Goal: Task Accomplishment & Management: Complete application form

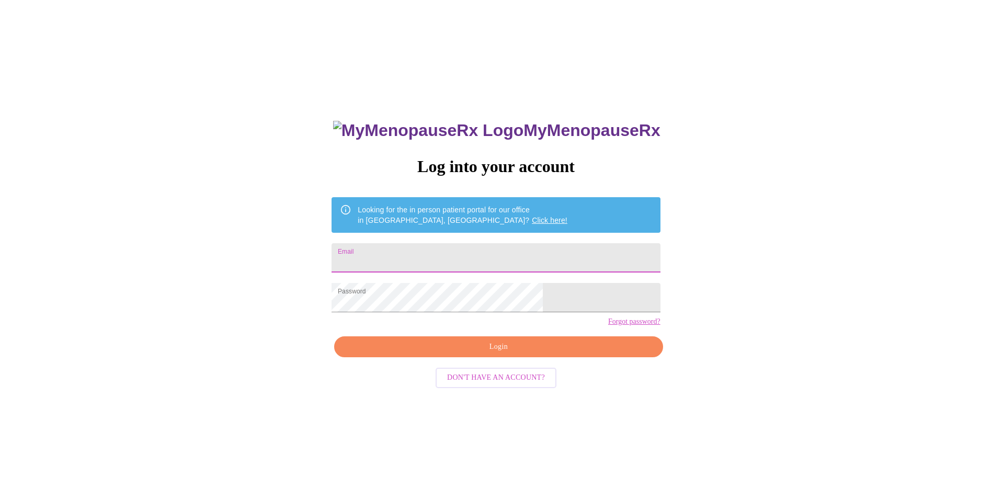
click at [496, 252] on input "Email" at bounding box center [496, 257] width 328 height 29
type input "[EMAIL_ADDRESS][DOMAIN_NAME]"
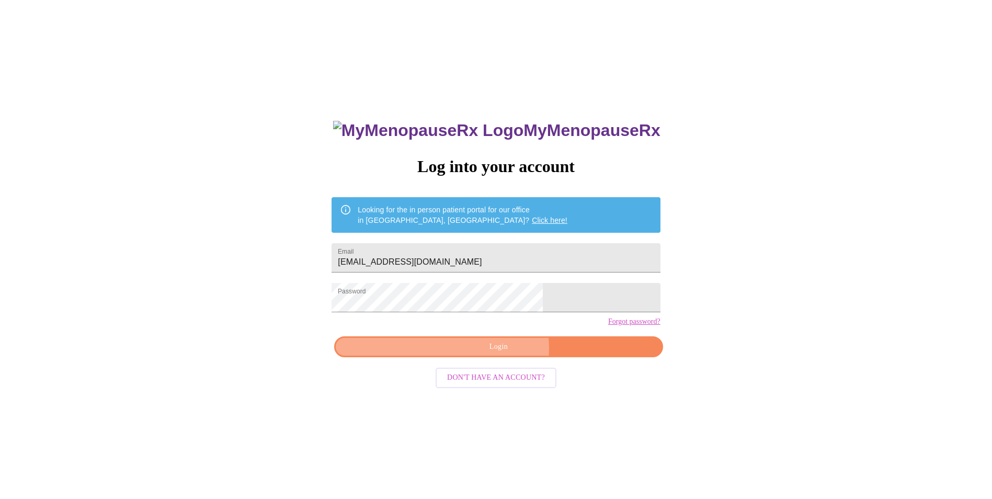
click at [501, 354] on span "Login" at bounding box center [498, 347] width 304 height 13
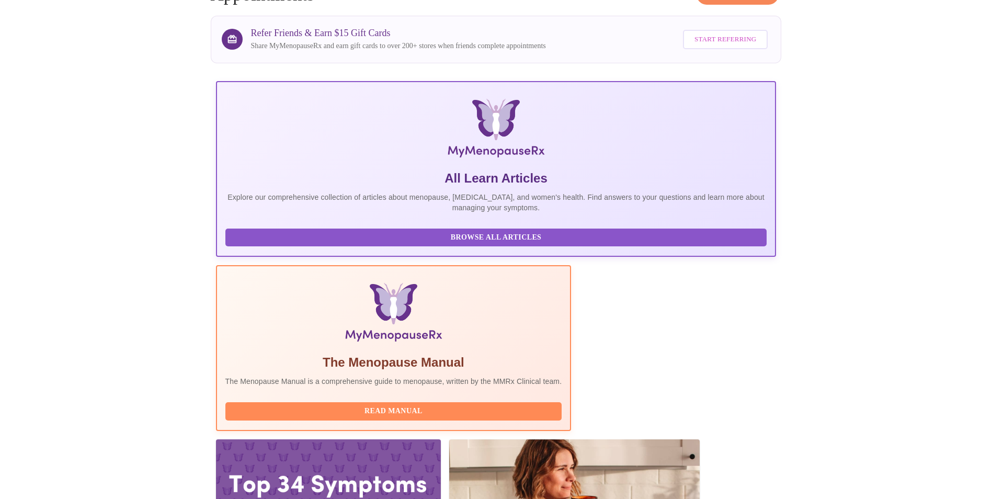
scroll to position [74, 0]
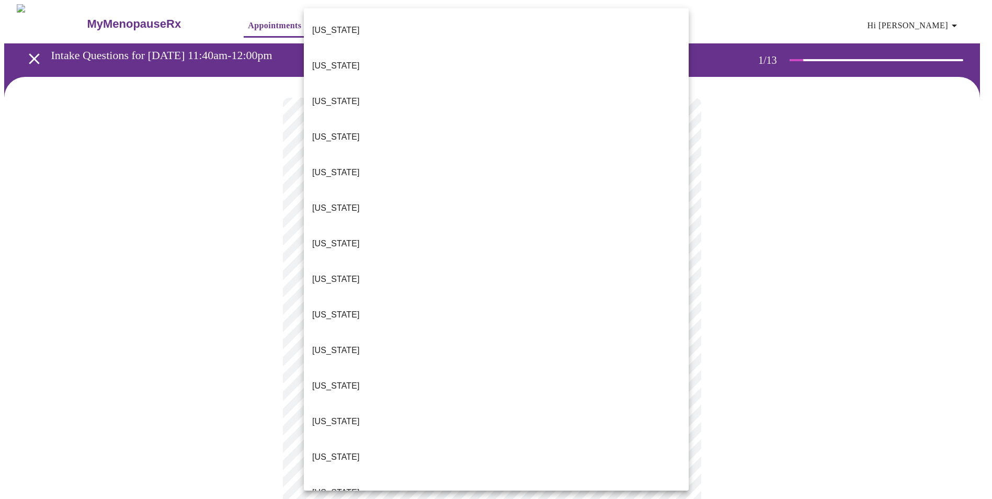
click at [422, 230] on body "MyMenopauseRx Appointments Messaging Labs Uploads Medications Community Refer a…" at bounding box center [496, 485] width 984 height 962
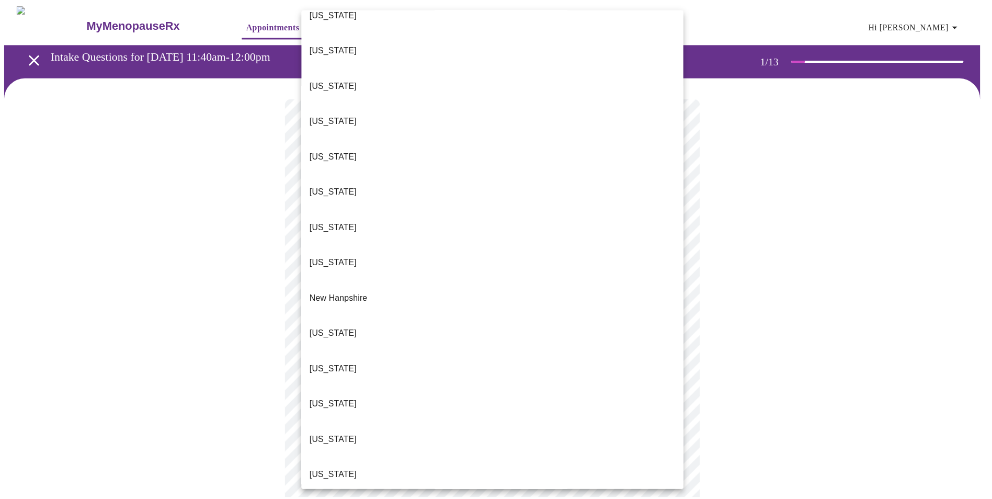
scroll to position [732, 0]
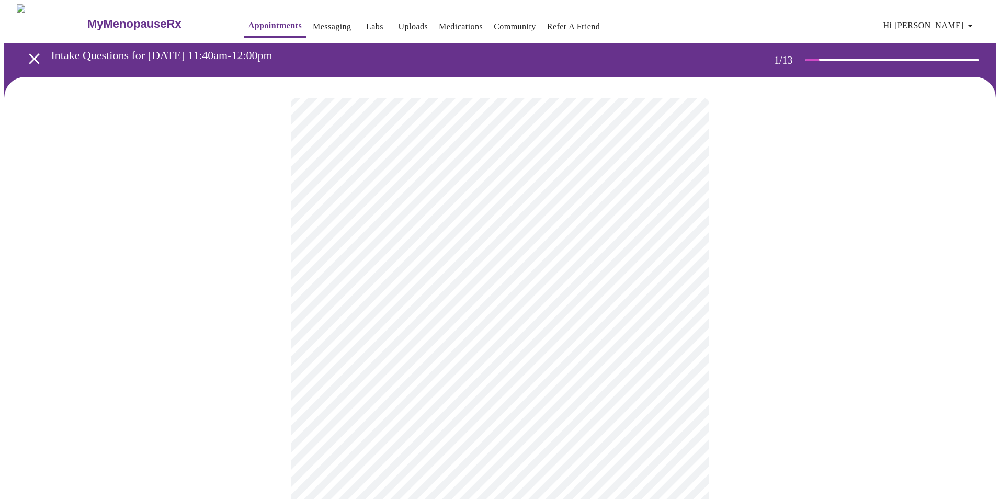
click at [518, 313] on body "MyMenopauseRx Appointments Messaging Labs Uploads Medications Community Refer a…" at bounding box center [500, 482] width 992 height 956
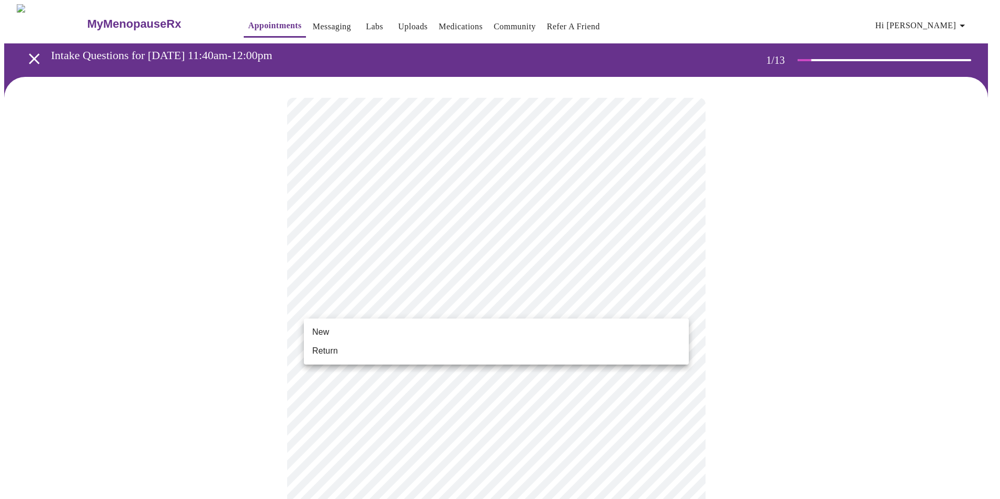
click at [504, 330] on li "New" at bounding box center [496, 332] width 385 height 19
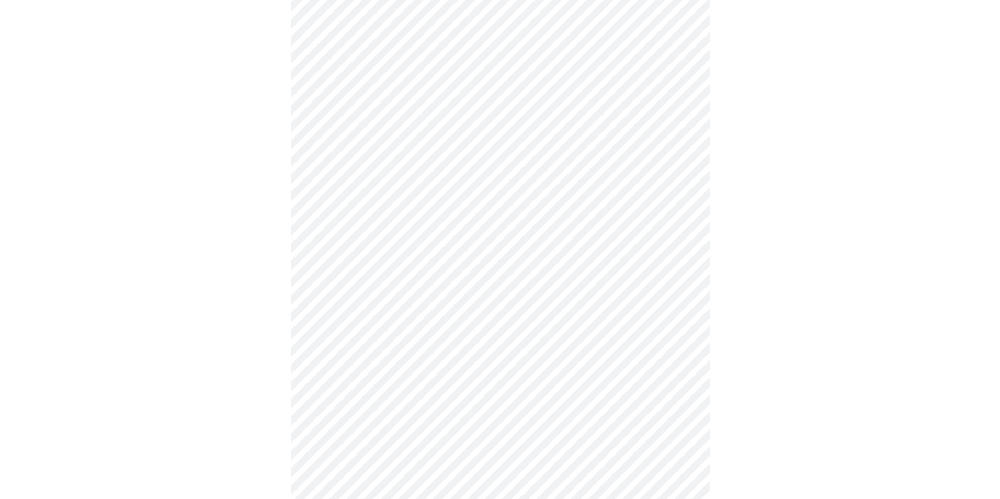
scroll to position [442, 0]
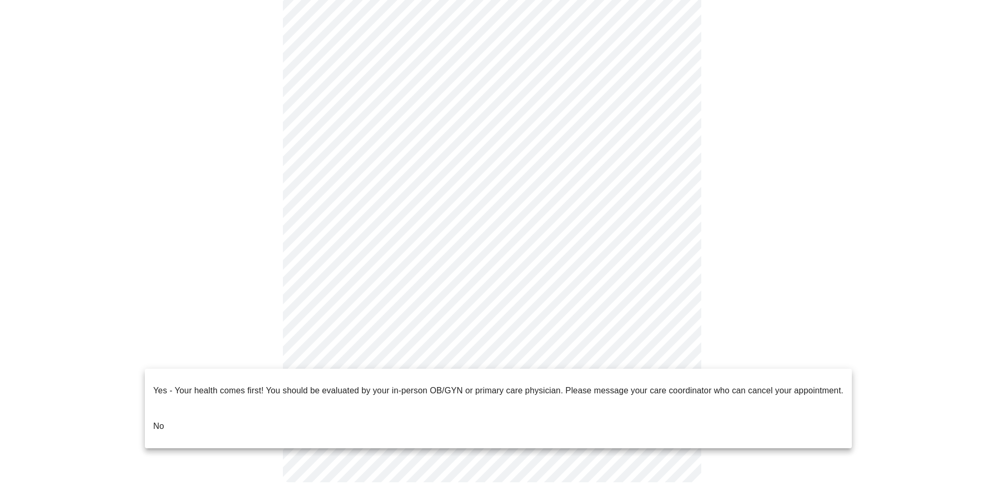
click at [480, 357] on body "MyMenopauseRx Appointments Messaging Labs Uploads Medications Community Refer a…" at bounding box center [496, 32] width 984 height 941
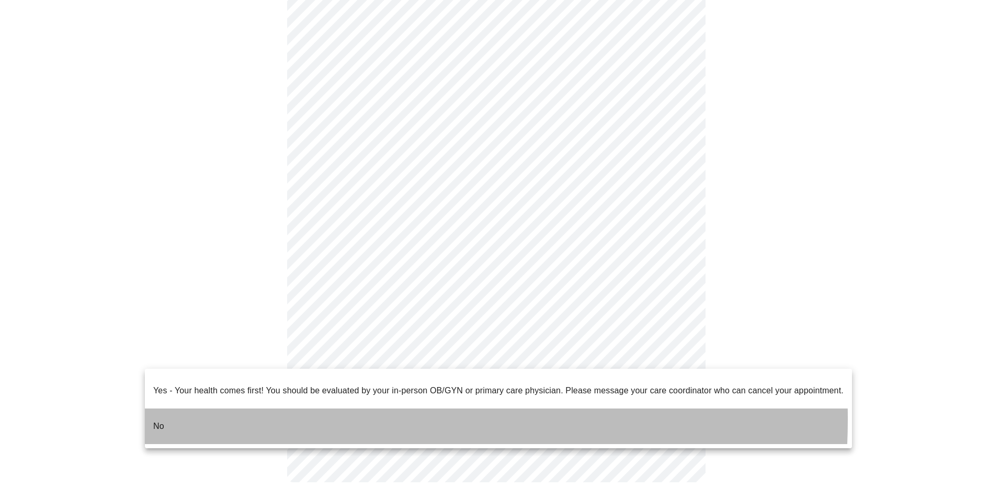
click at [263, 411] on li "No" at bounding box center [498, 427] width 707 height 36
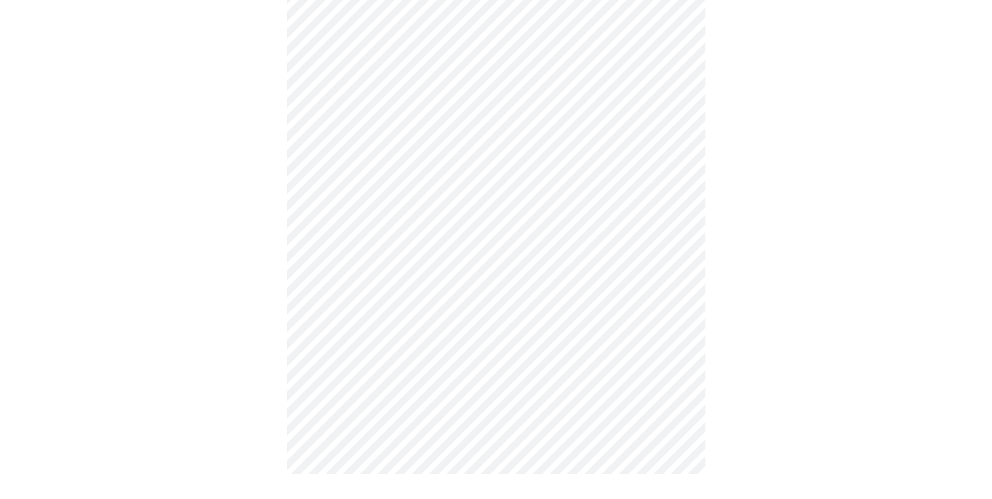
scroll to position [0, 0]
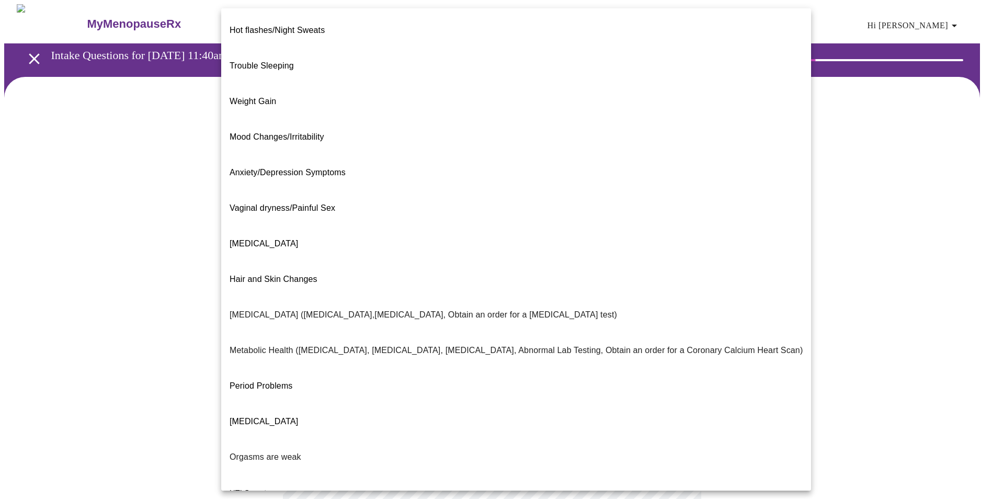
click at [421, 209] on body "MyMenopauseRx Appointments Messaging Labs Uploads Medications Community Refer a…" at bounding box center [496, 318] width 984 height 629
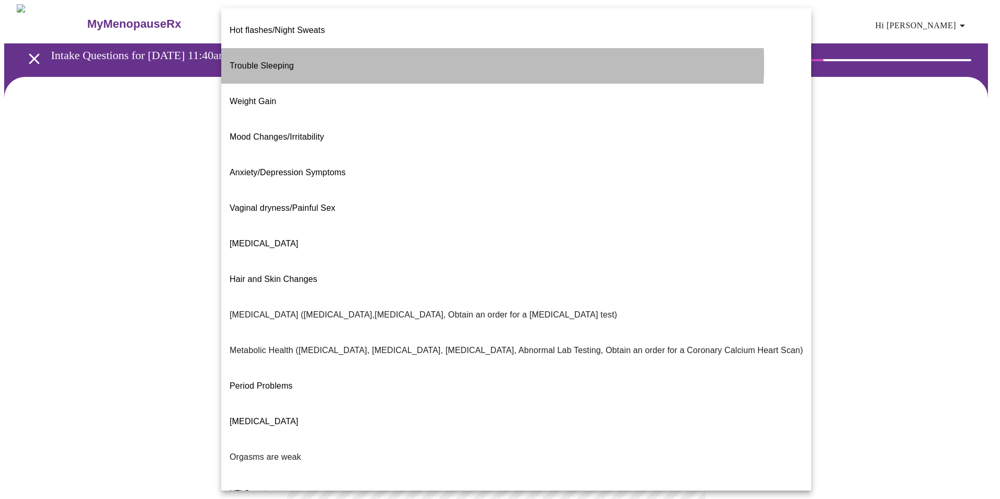
click at [384, 55] on li "Trouble Sleeping" at bounding box center [516, 66] width 590 height 36
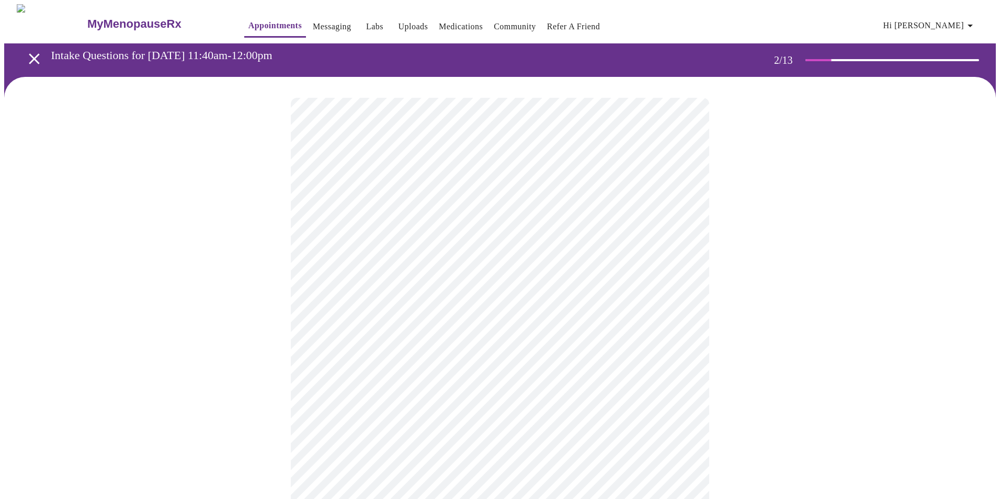
click at [515, 323] on body "MyMenopauseRx Appointments Messaging Labs Uploads Medications Community Refer a…" at bounding box center [500, 315] width 992 height 622
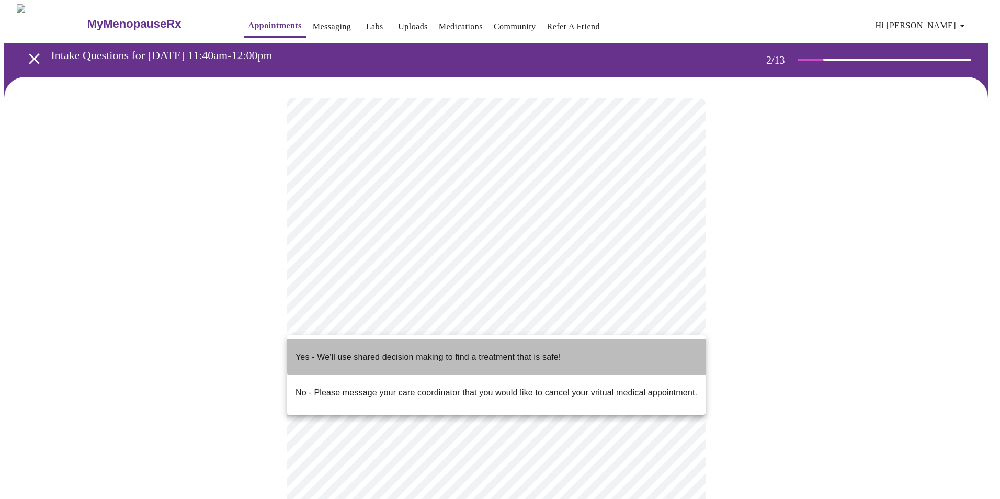
click at [508, 351] on p "Yes - We'll use shared decision making to find a treatment that is safe!" at bounding box center [428, 357] width 265 height 13
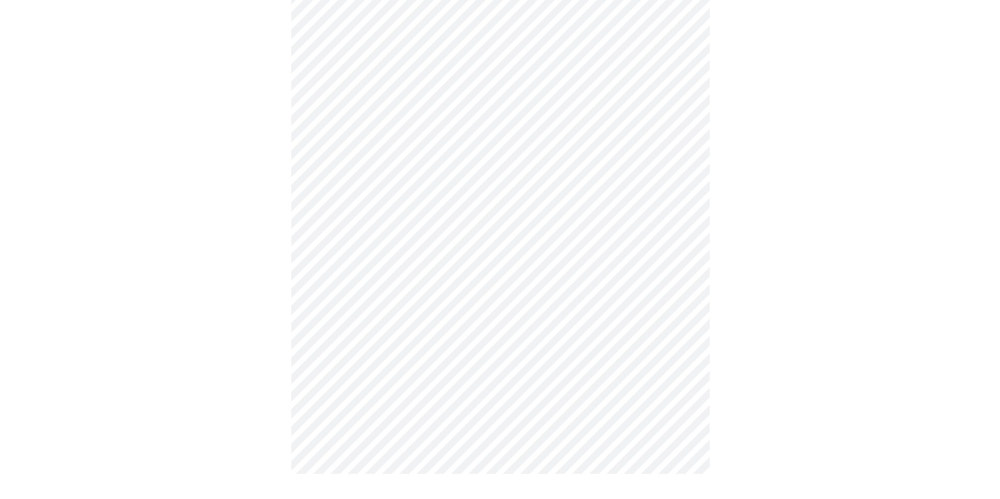
scroll to position [95, 0]
click at [706, 366] on div at bounding box center [496, 242] width 984 height 521
click at [716, 370] on div at bounding box center [496, 242] width 984 height 521
click at [569, 127] on body "MyMenopauseRx Appointments Messaging Labs Uploads Medications Community Refer a…" at bounding box center [496, 207] width 984 height 594
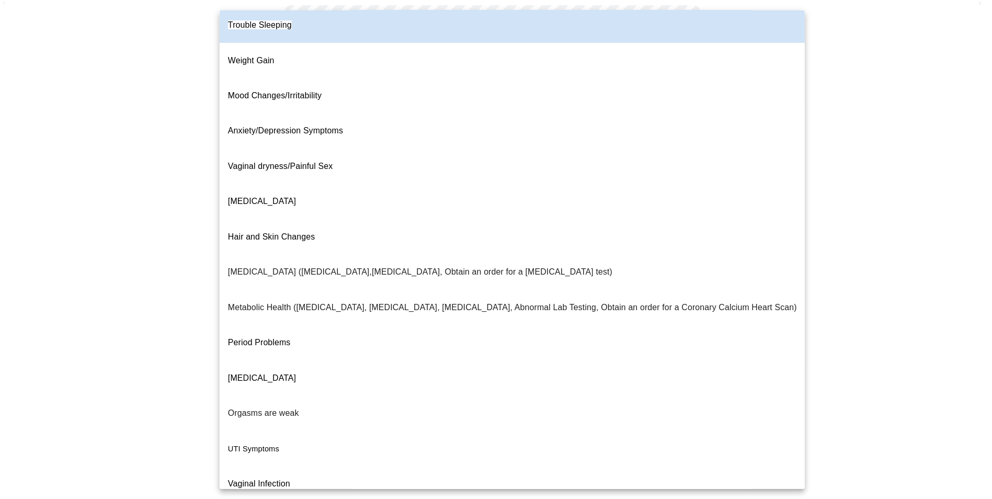
scroll to position [0, 0]
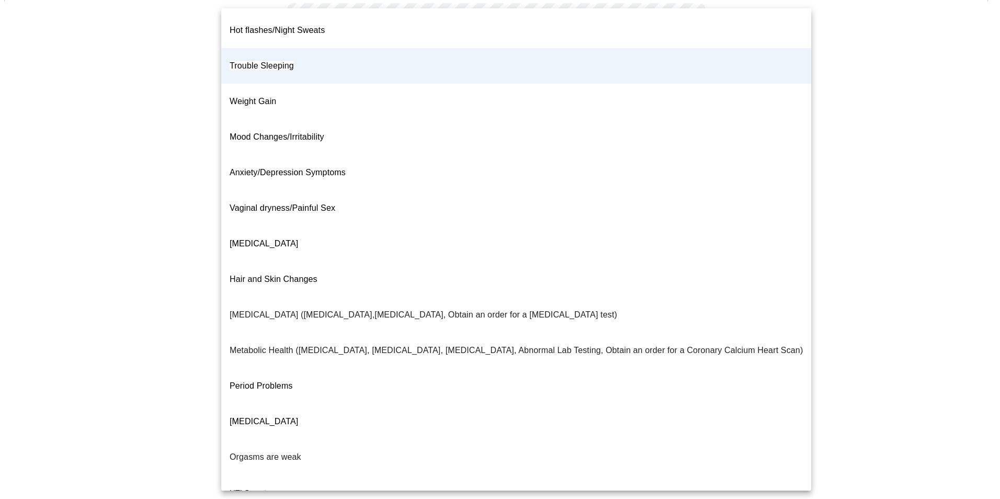
click at [180, 195] on div at bounding box center [500, 249] width 1000 height 499
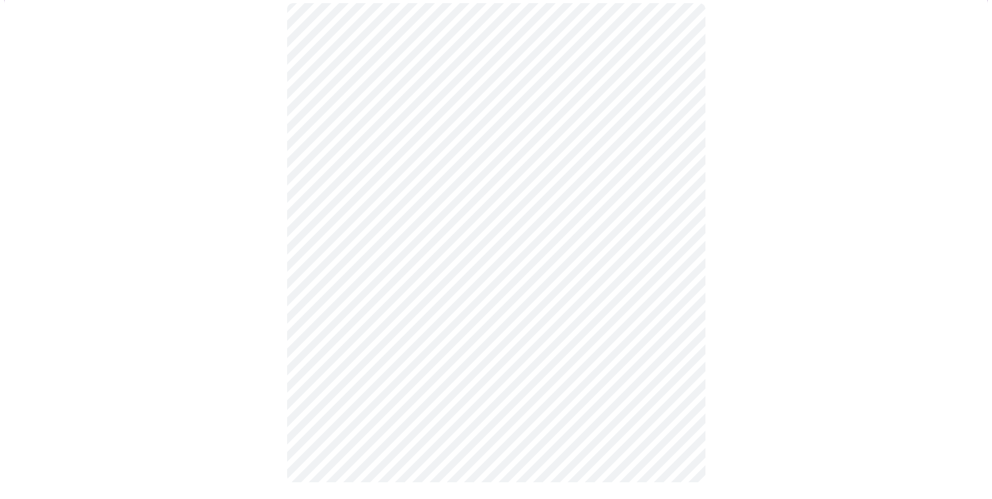
click at [727, 366] on div at bounding box center [496, 242] width 984 height 521
click at [25, 347] on div at bounding box center [496, 242] width 984 height 521
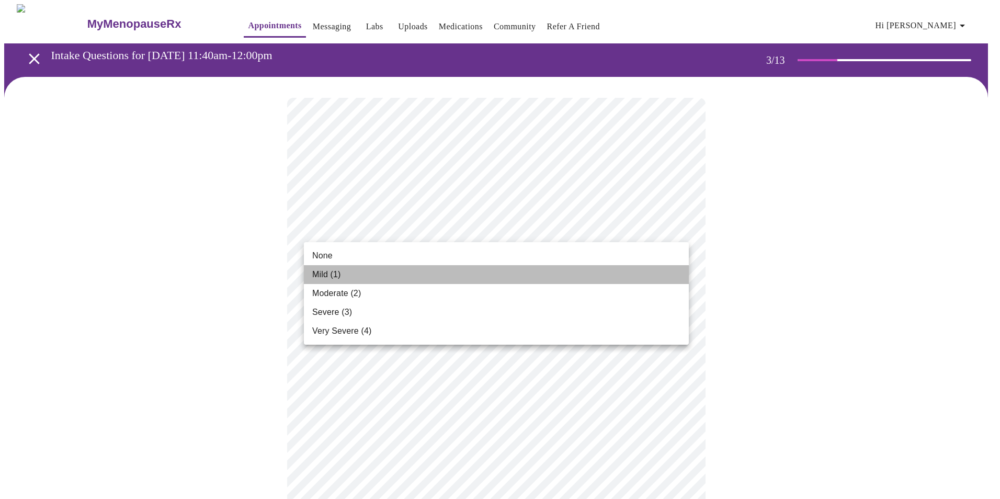
click at [401, 272] on li "Mild (1)" at bounding box center [496, 274] width 385 height 19
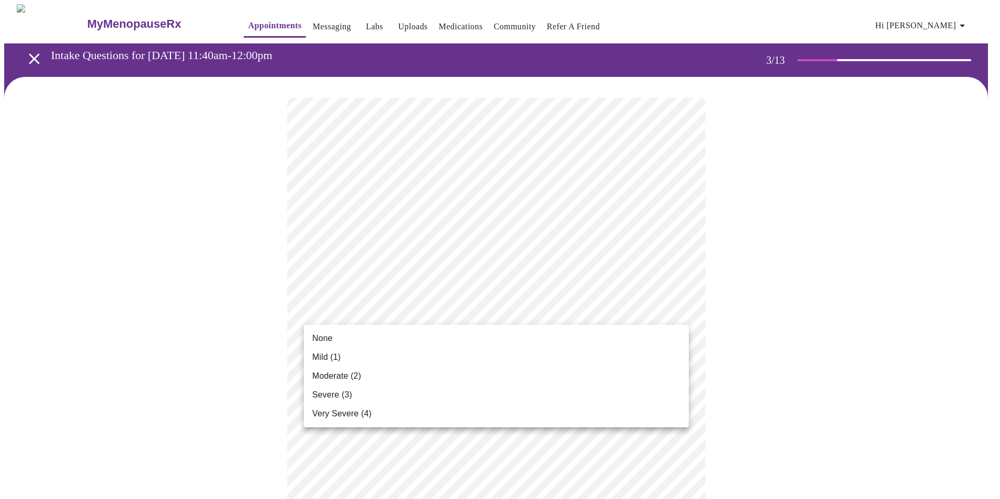
click at [393, 356] on li "Mild (1)" at bounding box center [496, 357] width 385 height 19
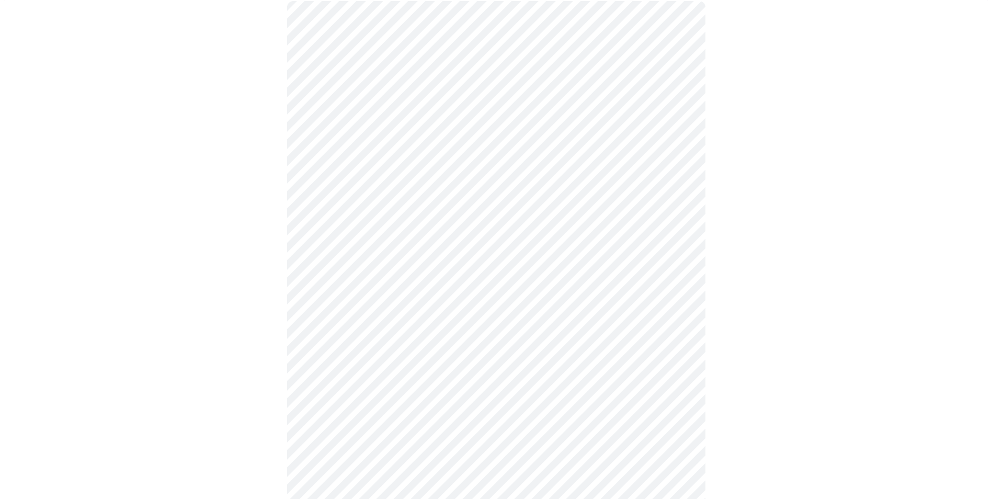
scroll to position [105, 0]
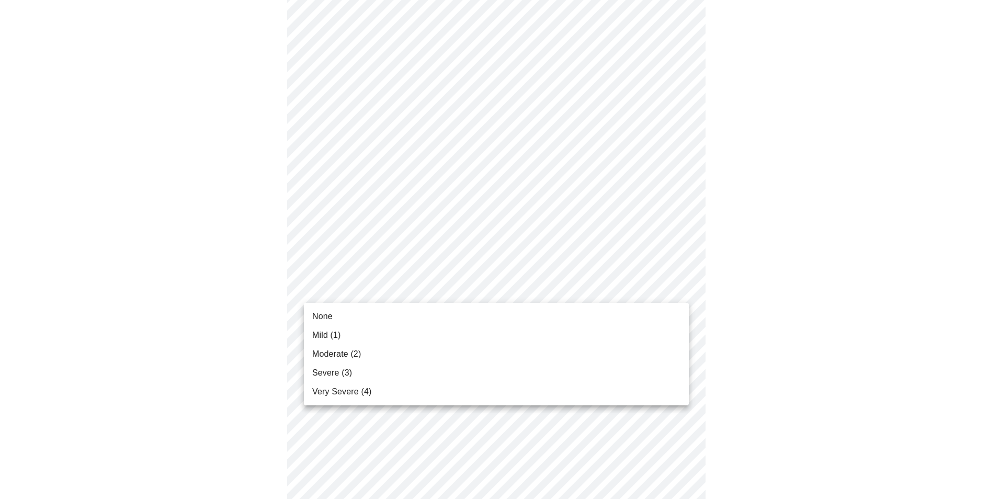
click at [369, 388] on span "Very Severe (4)" at bounding box center [341, 392] width 59 height 13
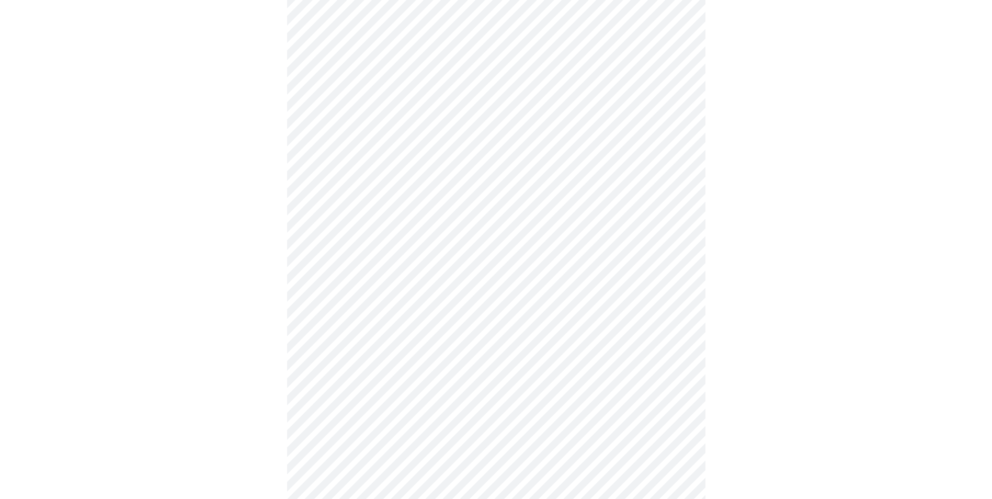
scroll to position [209, 0]
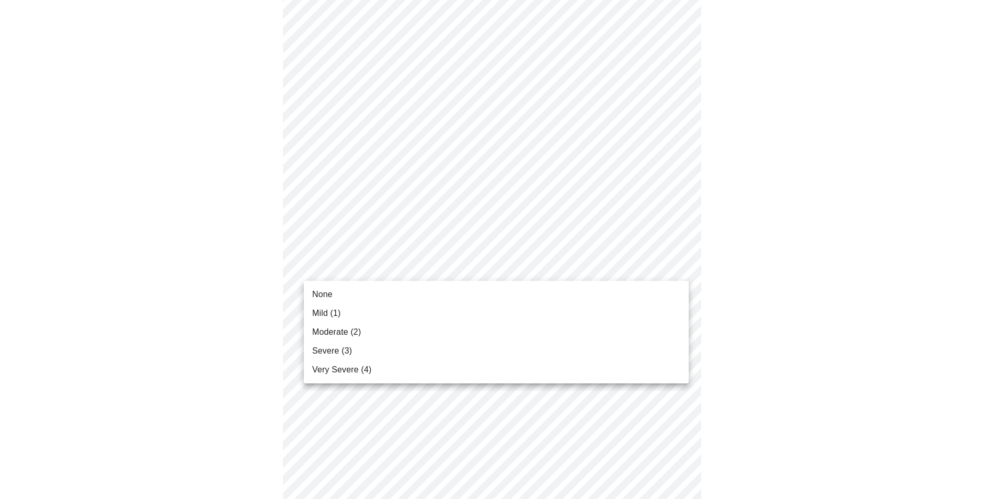
click at [335, 259] on body "MyMenopauseRx Appointments Messaging Labs Uploads Medications Community Refer a…" at bounding box center [496, 468] width 984 height 1347
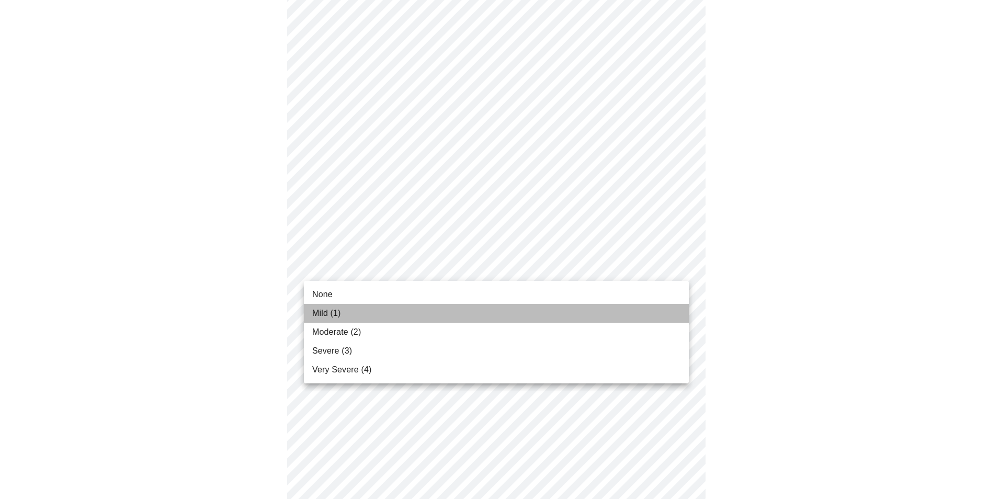
click at [345, 314] on li "Mild (1)" at bounding box center [496, 313] width 385 height 19
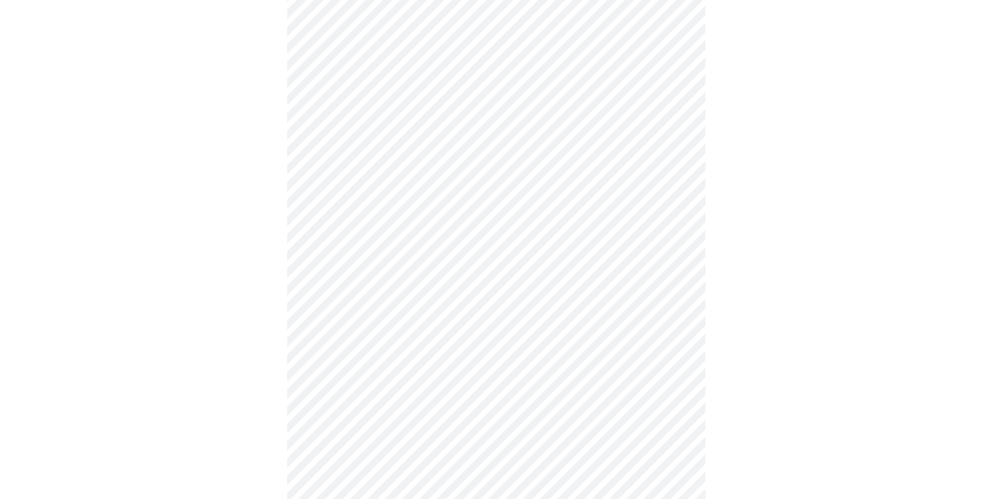
click at [342, 332] on body "MyMenopauseRx Appointments Messaging Labs Uploads Medications Community Refer a…" at bounding box center [496, 461] width 984 height 1333
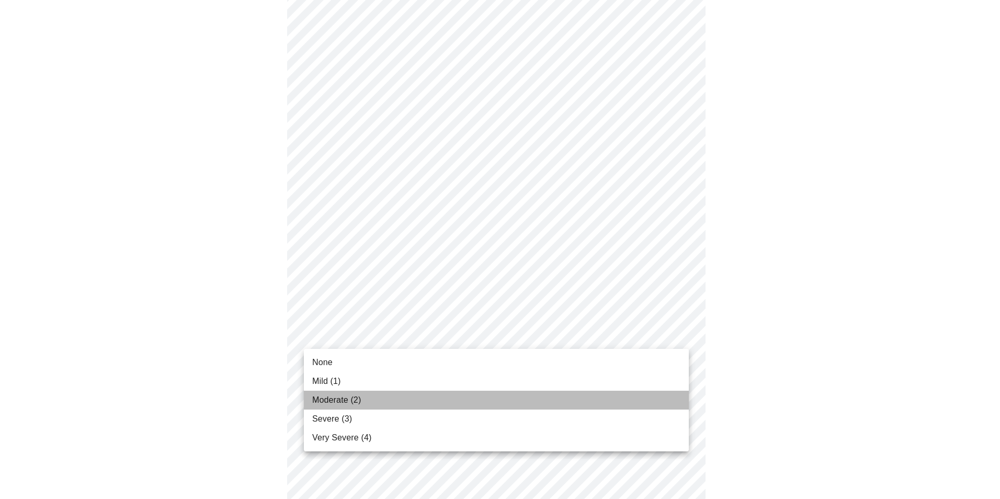
drag, startPoint x: 336, startPoint y: 392, endPoint x: 320, endPoint y: 378, distance: 21.9
click at [336, 392] on li "Moderate (2)" at bounding box center [496, 400] width 385 height 19
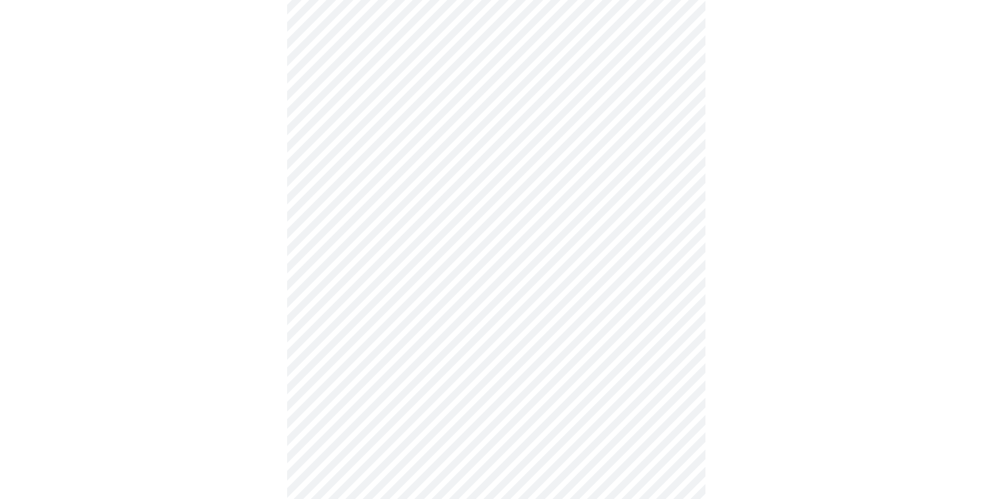
scroll to position [314, 0]
click at [362, 299] on body "MyMenopauseRx Appointments Messaging Labs Uploads Medications Community Refer a…" at bounding box center [496, 349] width 984 height 1318
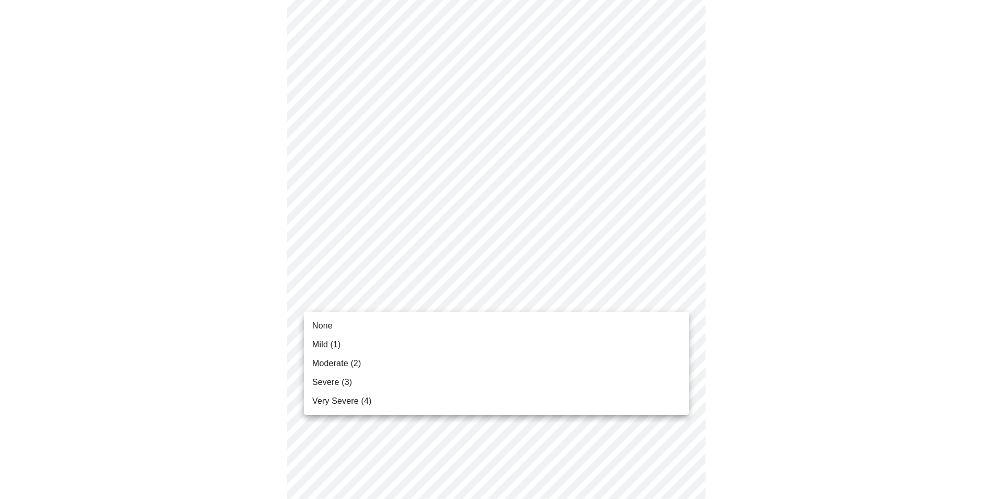
click at [358, 368] on span "Moderate (2)" at bounding box center [336, 363] width 49 height 13
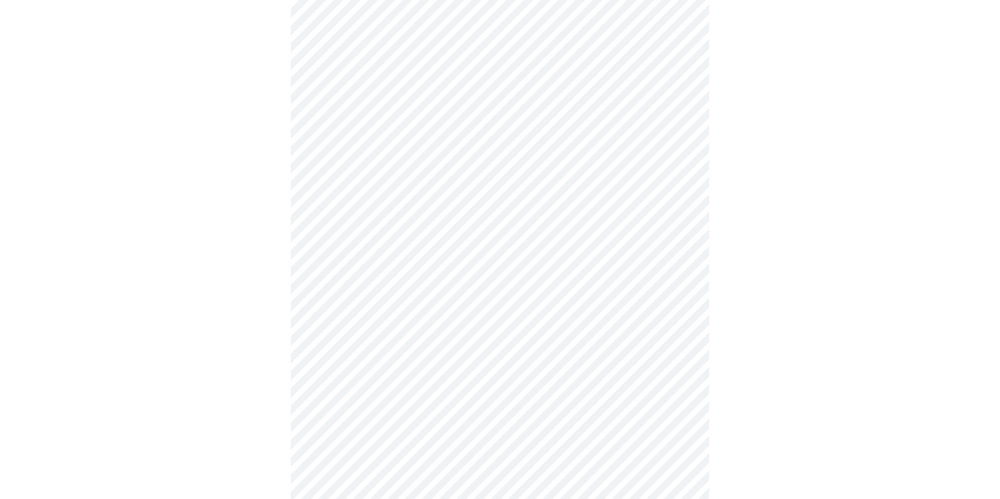
click at [357, 303] on body "MyMenopauseRx Appointments Messaging Labs Uploads Medications Community Refer a…" at bounding box center [500, 342] width 992 height 1304
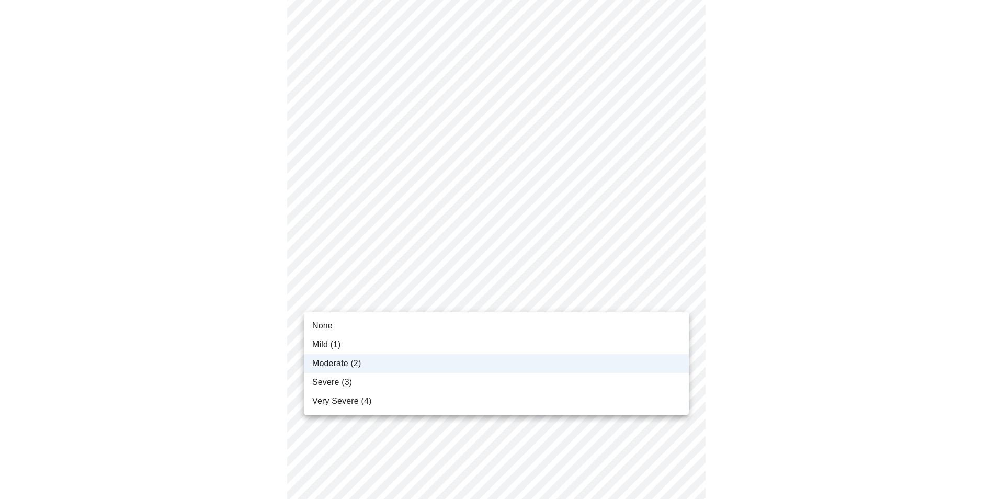
click at [320, 366] on span "Moderate (2)" at bounding box center [336, 363] width 49 height 13
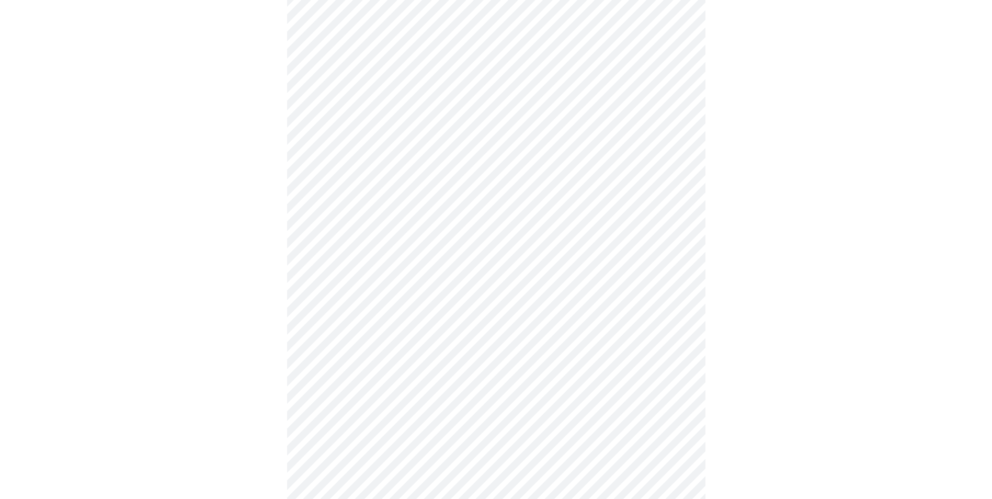
scroll to position [471, 0]
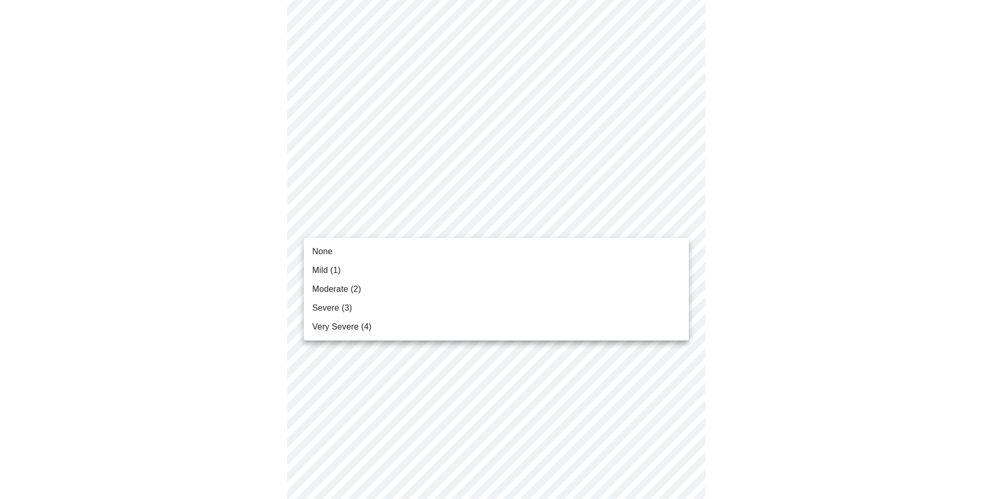
click at [342, 234] on body "MyMenopauseRx Appointments Messaging Labs Uploads Medications Community Refer a…" at bounding box center [500, 185] width 992 height 1304
click at [331, 285] on span "Moderate (2)" at bounding box center [336, 289] width 49 height 13
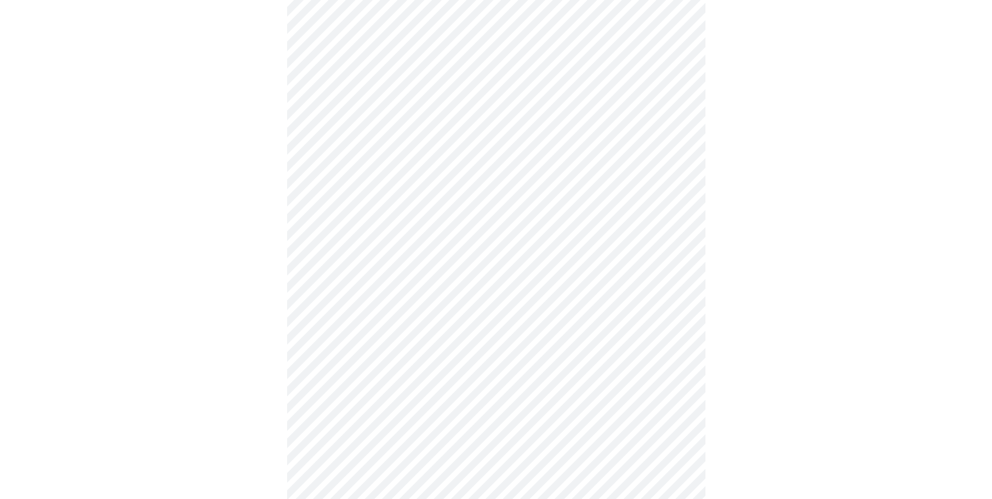
click at [363, 303] on body "MyMenopauseRx Appointments Messaging Labs Uploads Medications Community Refer a…" at bounding box center [496, 177] width 984 height 1289
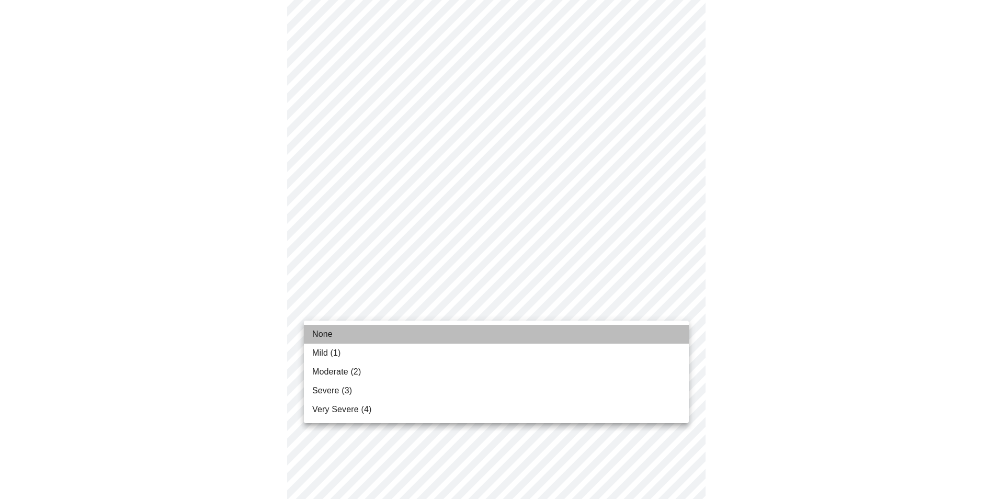
click at [350, 328] on li "None" at bounding box center [496, 334] width 385 height 19
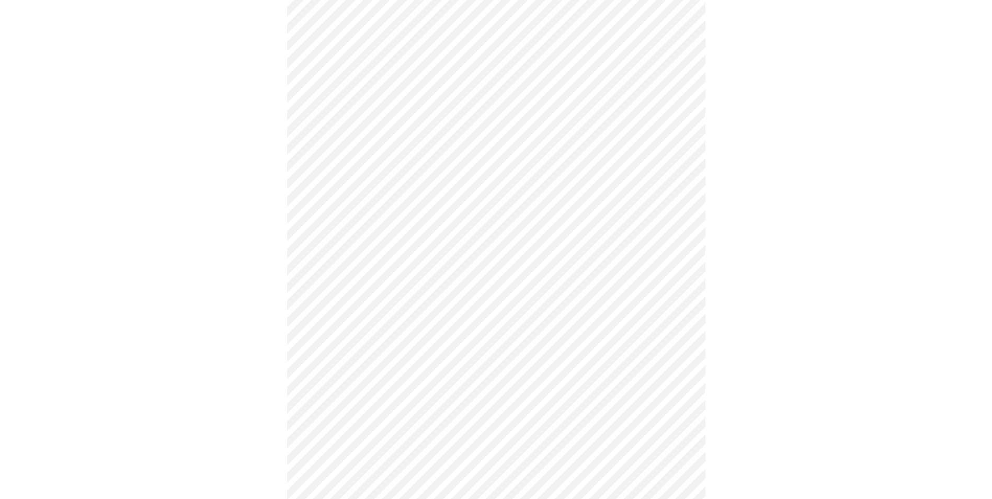
scroll to position [575, 0]
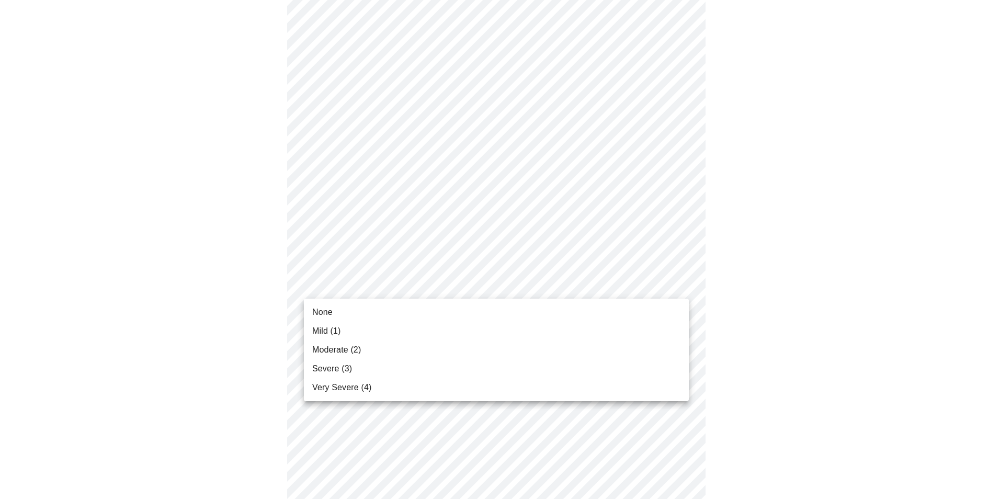
click at [343, 282] on body "MyMenopauseRx Appointments Messaging Labs Uploads Medications Community Refer a…" at bounding box center [500, 66] width 992 height 1274
click at [363, 352] on li "Moderate (2)" at bounding box center [496, 350] width 385 height 19
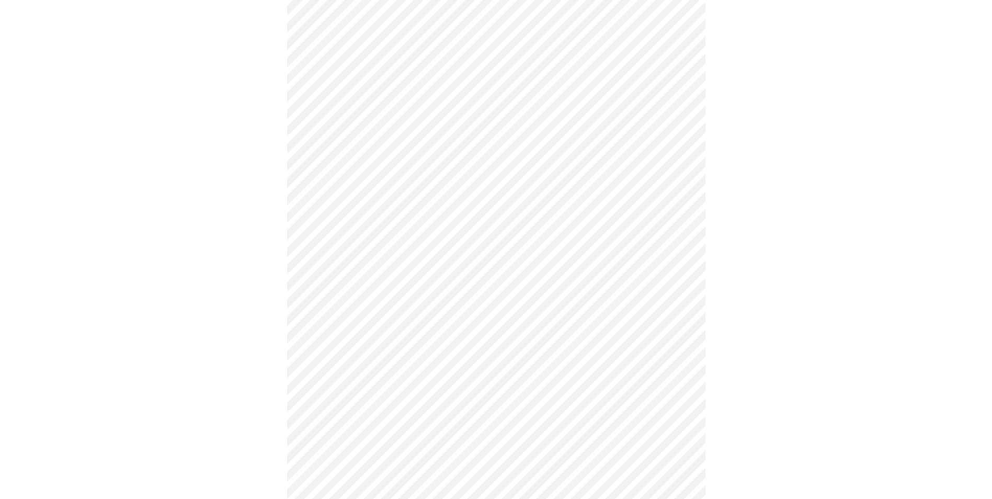
click at [366, 368] on body "MyMenopauseRx Appointments Messaging Labs Uploads Medications Community Refer a…" at bounding box center [496, 59] width 984 height 1260
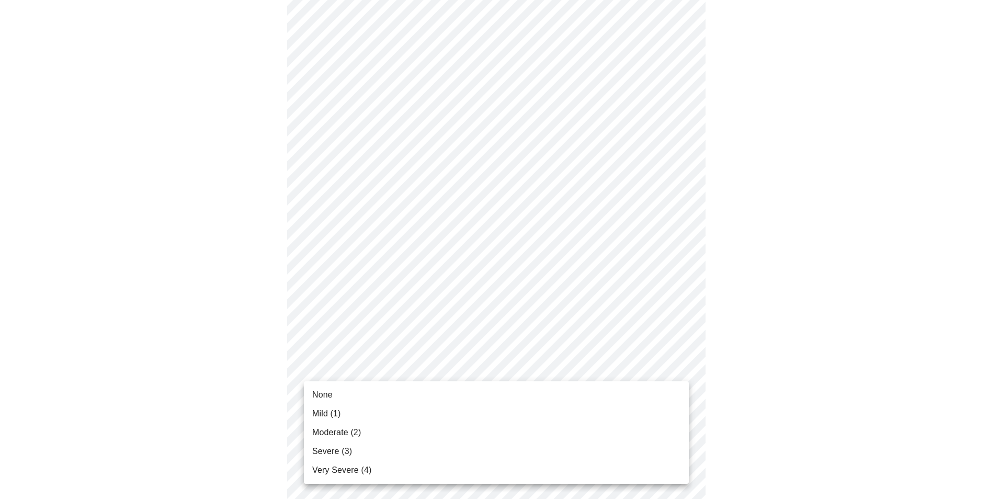
click at [363, 411] on li "Mild (1)" at bounding box center [496, 413] width 385 height 19
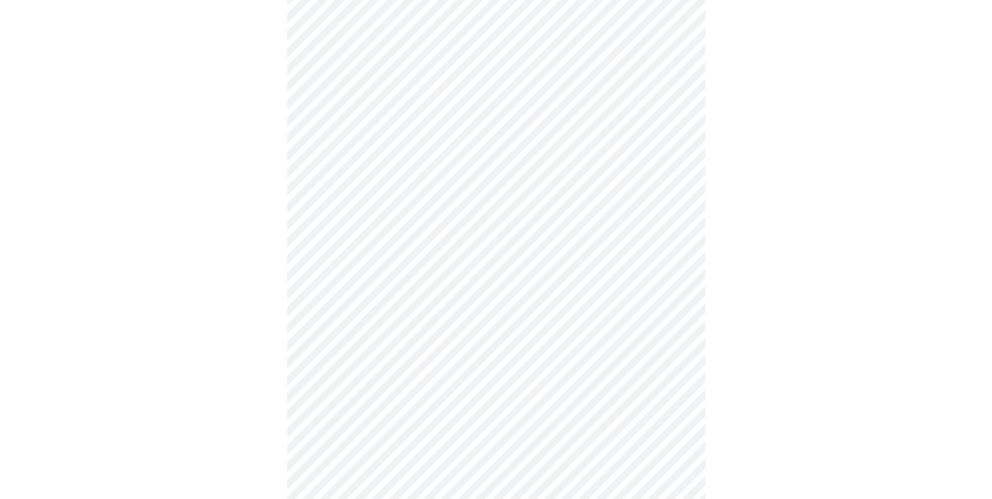
scroll to position [628, 0]
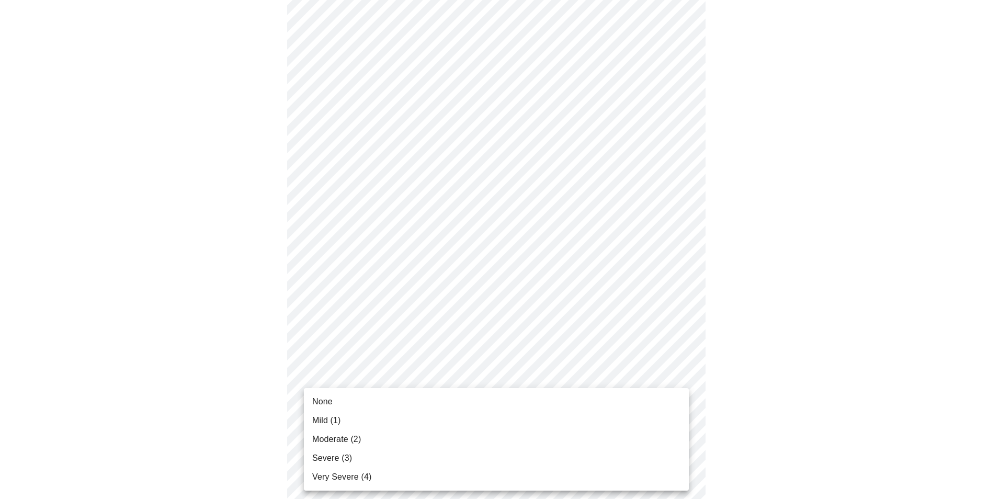
click at [360, 457] on li "Severe (3)" at bounding box center [496, 458] width 385 height 19
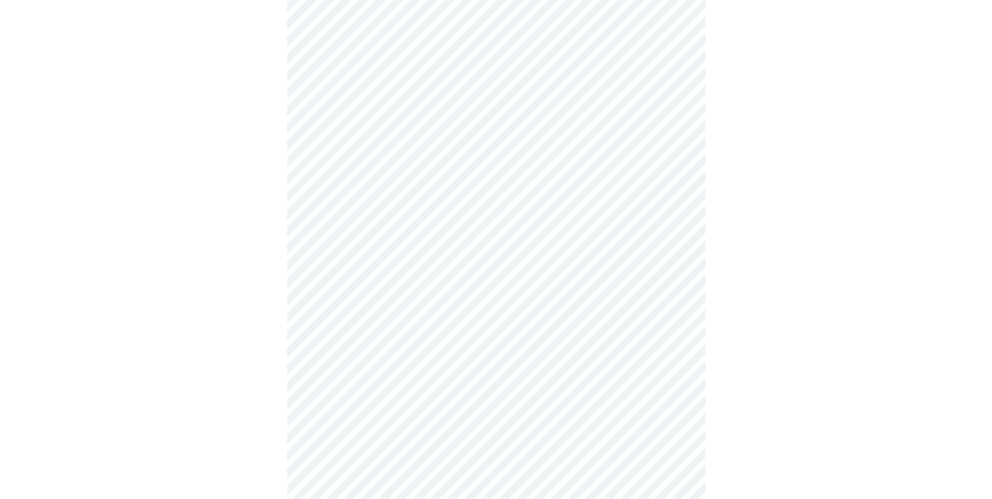
scroll to position [262, 0]
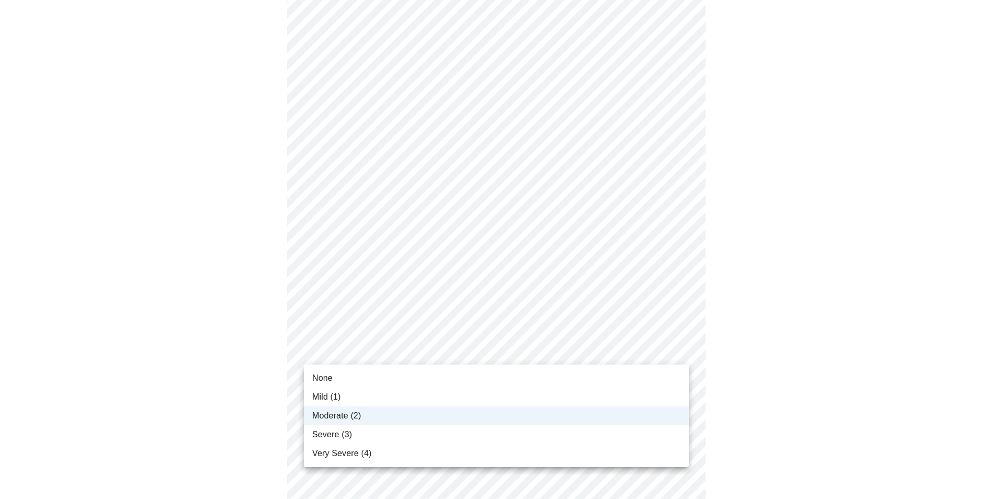
click at [345, 340] on body "MyMenopauseRx Appointments Messaging Labs Uploads Medications Community Refer a…" at bounding box center [500, 358] width 992 height 1231
click at [242, 344] on div at bounding box center [500, 249] width 1000 height 499
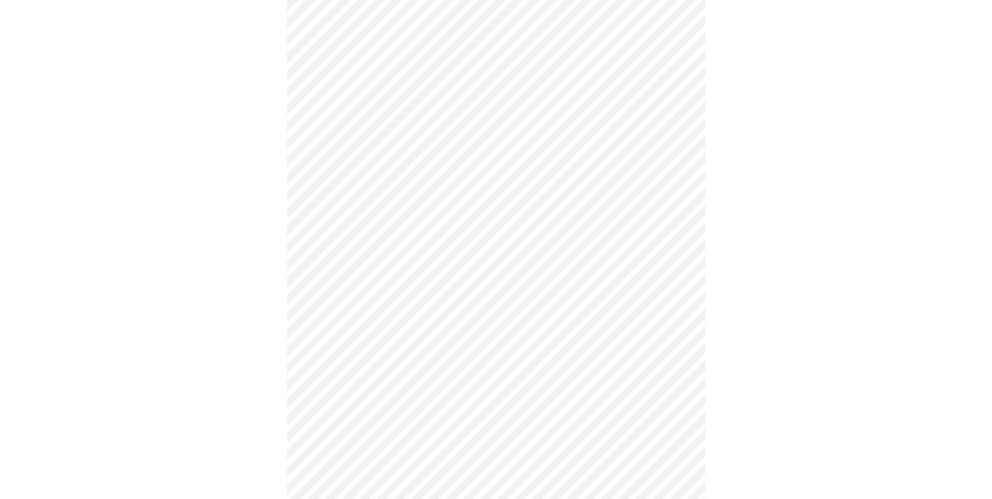
scroll to position [680, 0]
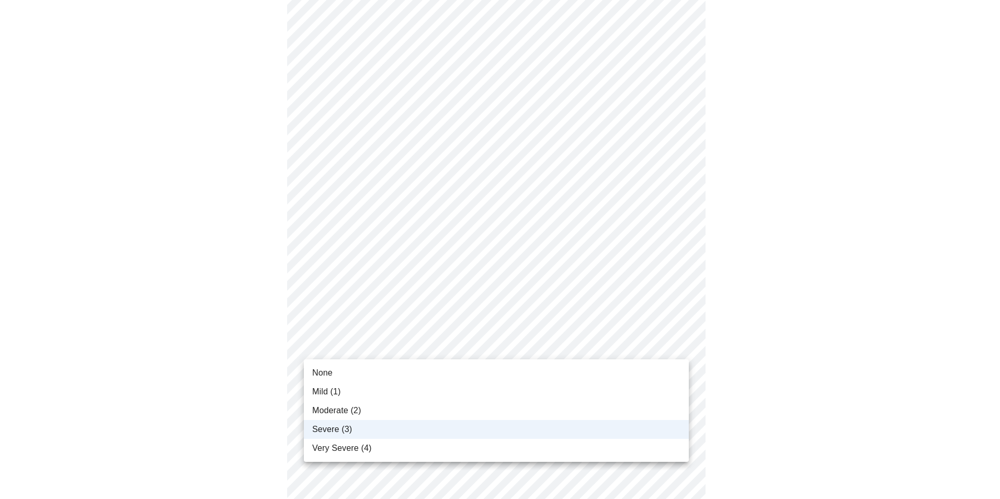
click at [406, 415] on li "Moderate (2)" at bounding box center [496, 410] width 385 height 19
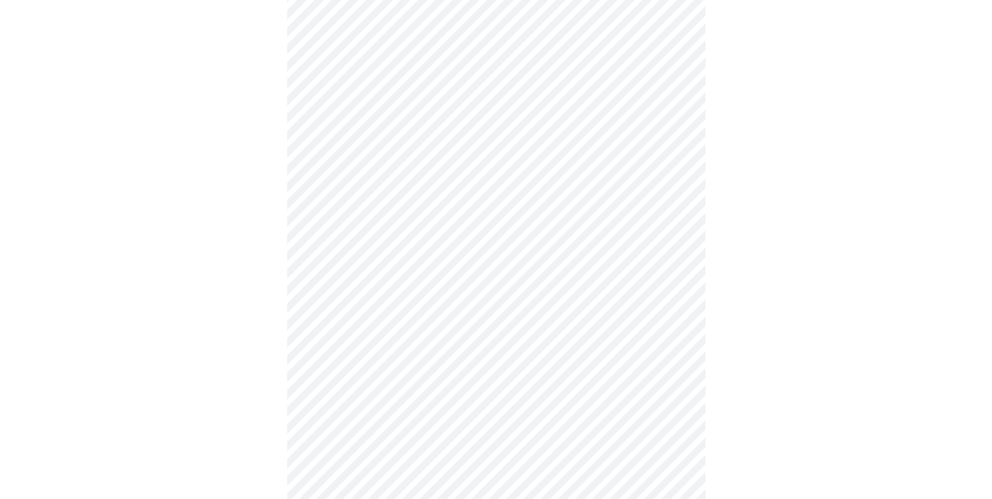
scroll to position [0, 0]
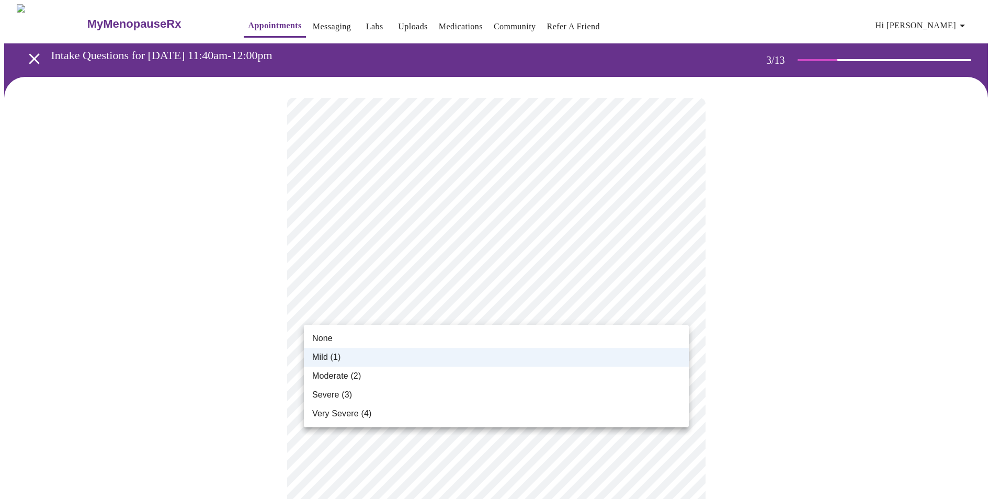
click at [351, 372] on span "Moderate (2)" at bounding box center [336, 376] width 49 height 13
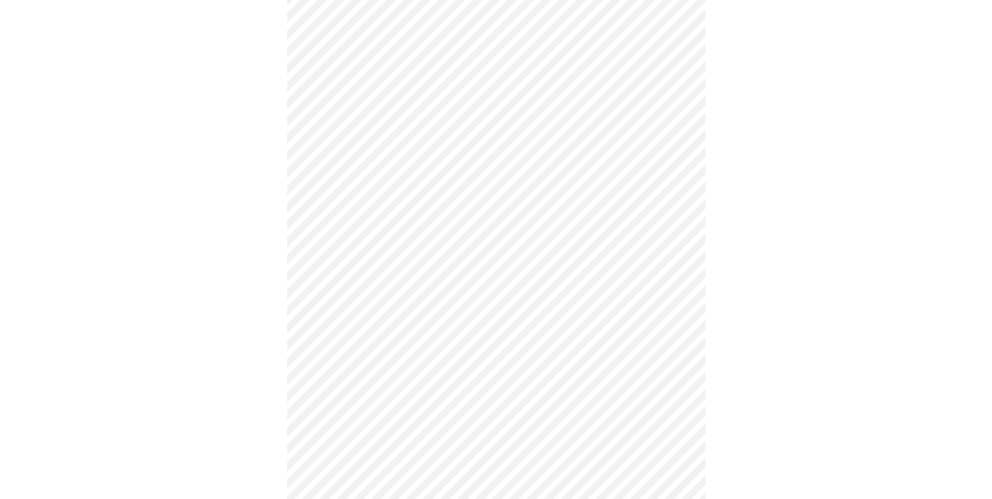
scroll to position [262, 0]
click at [423, 217] on body "MyMenopauseRx Appointments Messaging Labs Uploads Medications Community Refer a…" at bounding box center [496, 358] width 984 height 1231
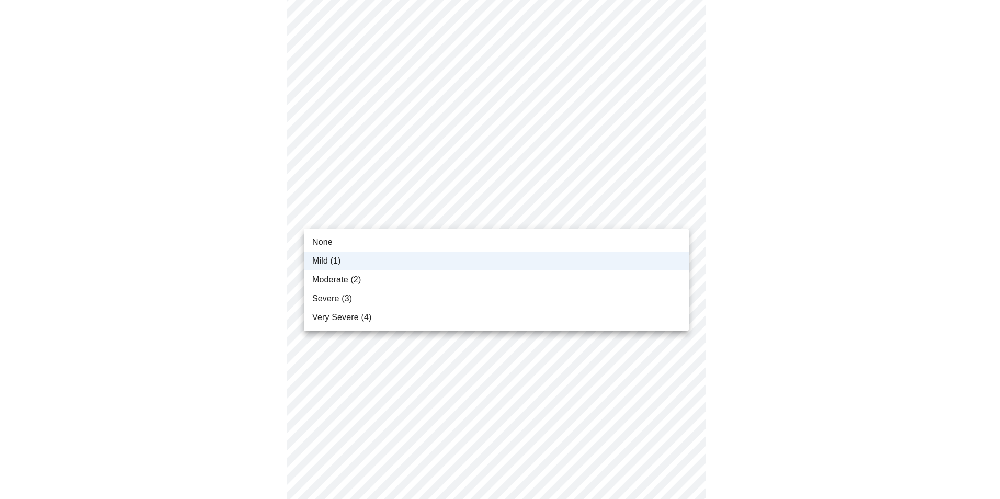
click at [276, 247] on div at bounding box center [500, 249] width 1000 height 499
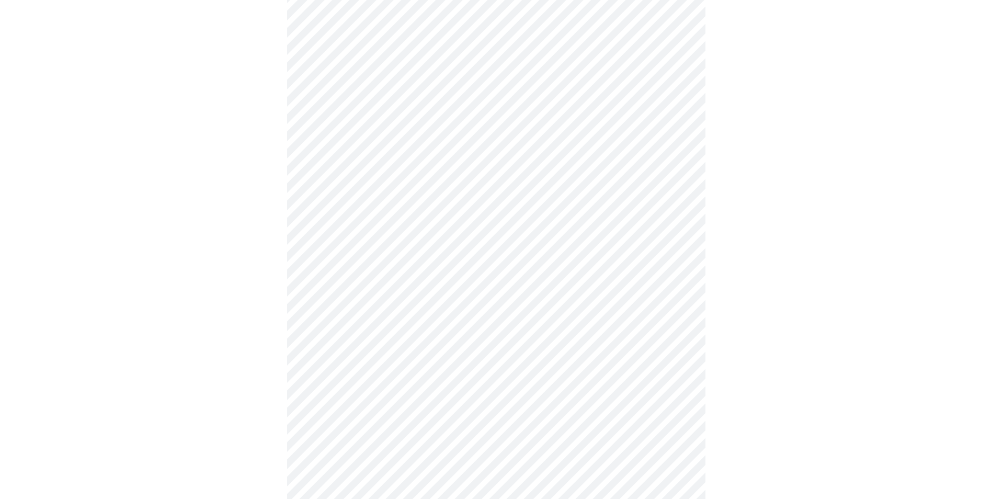
scroll to position [471, 0]
click at [362, 232] on body "MyMenopauseRx Appointments Messaging Labs Uploads Medications Community Refer a…" at bounding box center [496, 148] width 984 height 1231
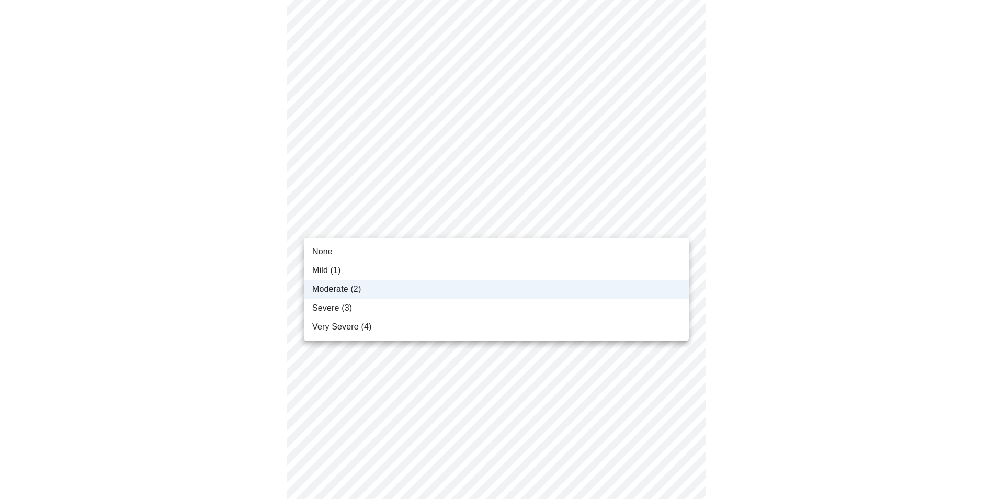
click at [357, 309] on li "Severe (3)" at bounding box center [496, 308] width 385 height 19
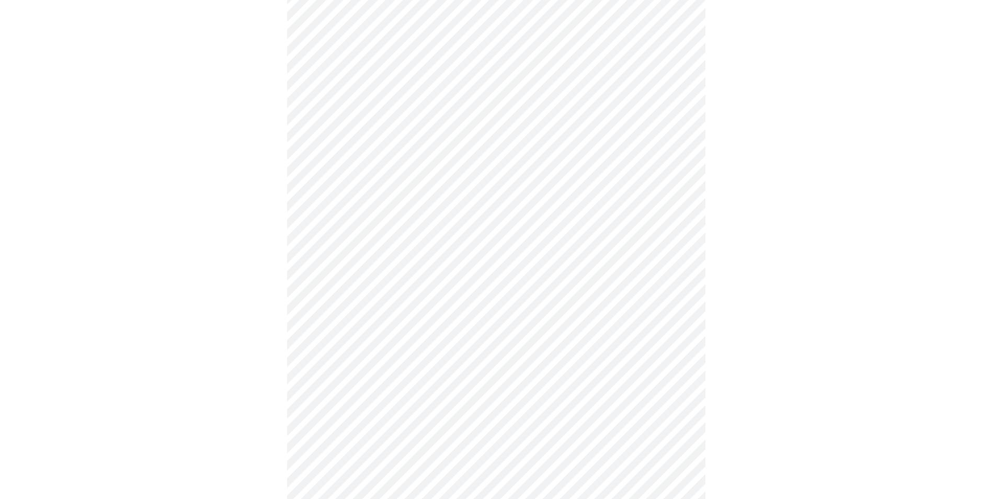
scroll to position [680, 0]
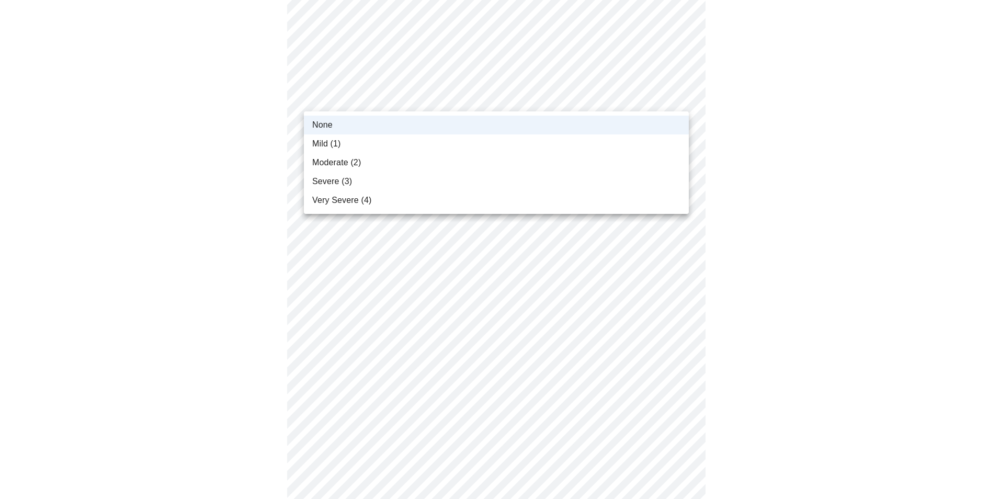
click at [416, 145] on li "Mild (1)" at bounding box center [496, 143] width 385 height 19
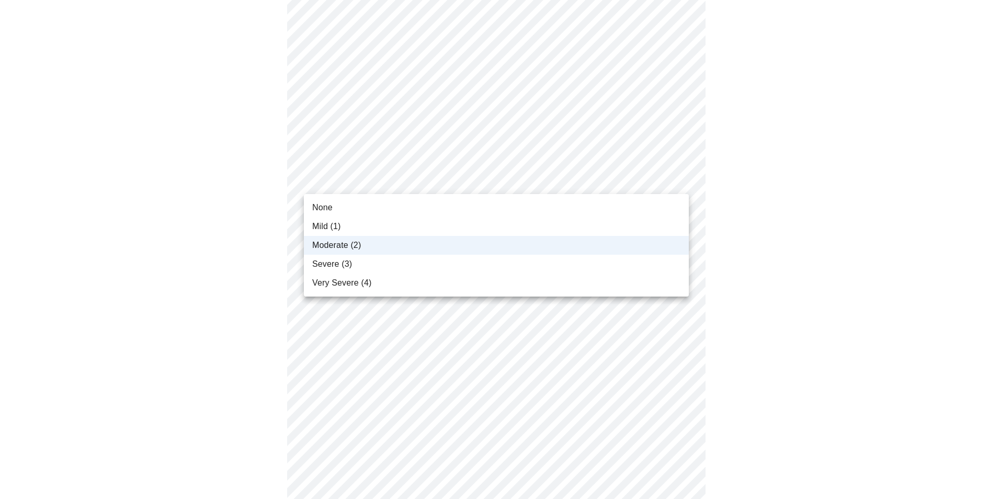
click at [270, 190] on div at bounding box center [500, 249] width 1000 height 499
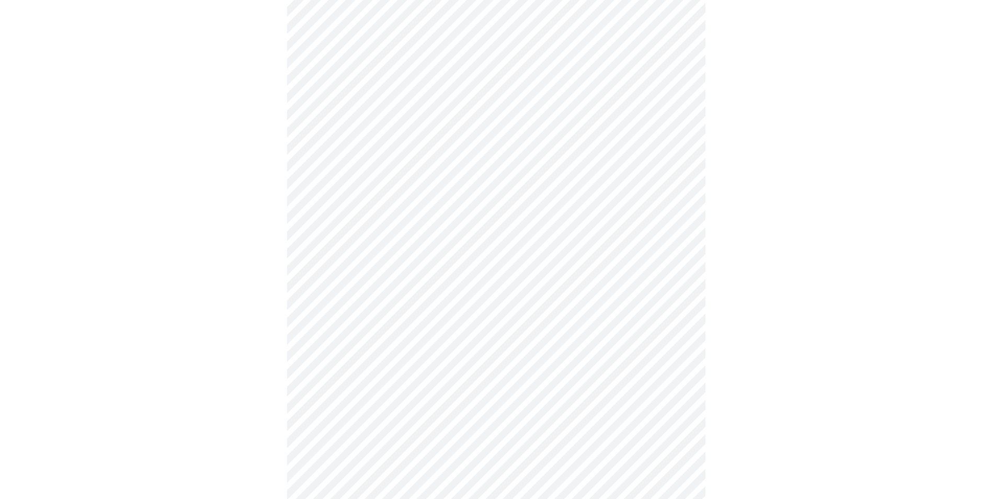
scroll to position [366, 0]
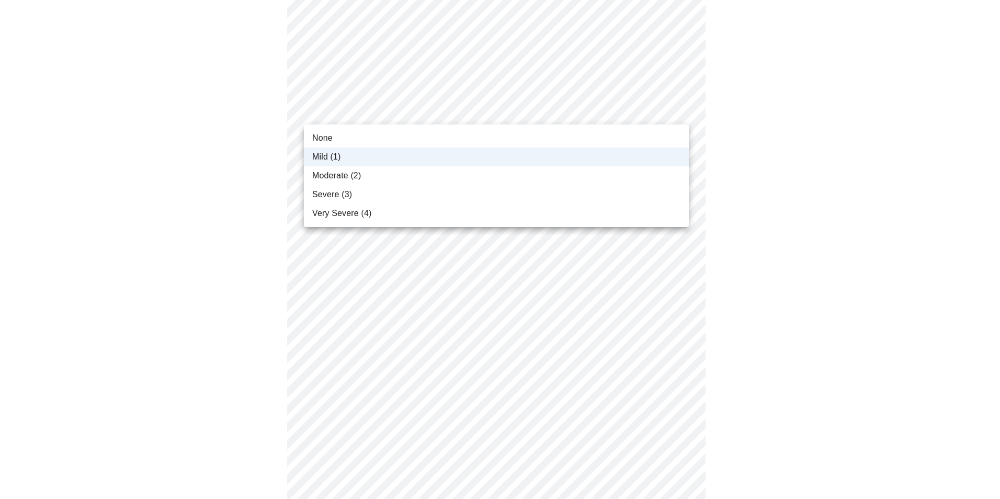
click at [413, 113] on body "MyMenopauseRx Appointments Messaging Labs Uploads Medications Community Refer a…" at bounding box center [500, 254] width 992 height 1231
click at [832, 109] on div at bounding box center [500, 249] width 1000 height 499
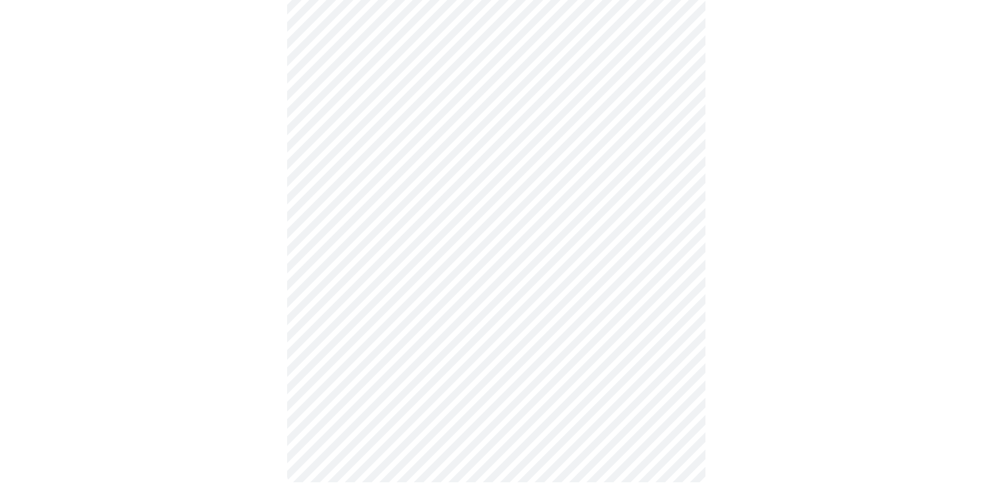
scroll to position [0, 0]
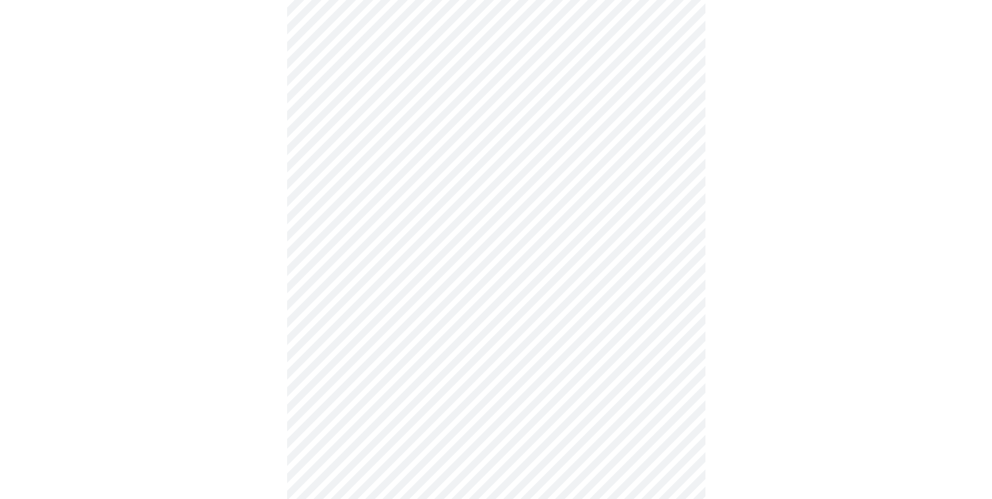
scroll to position [262, 0]
click at [492, 332] on body "MyMenopauseRx Appointments Messaging Labs Uploads Medications Community Refer a…" at bounding box center [500, 238] width 992 height 990
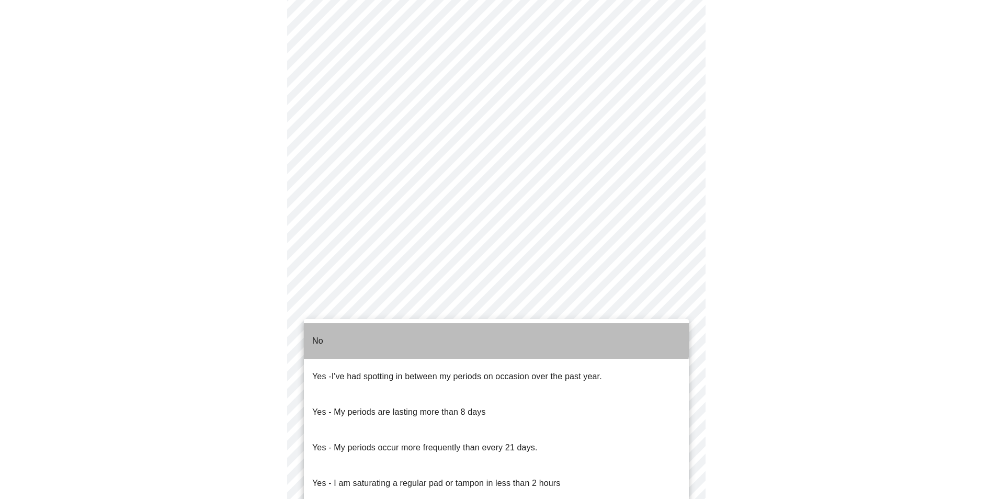
click at [493, 336] on li "No" at bounding box center [496, 341] width 385 height 36
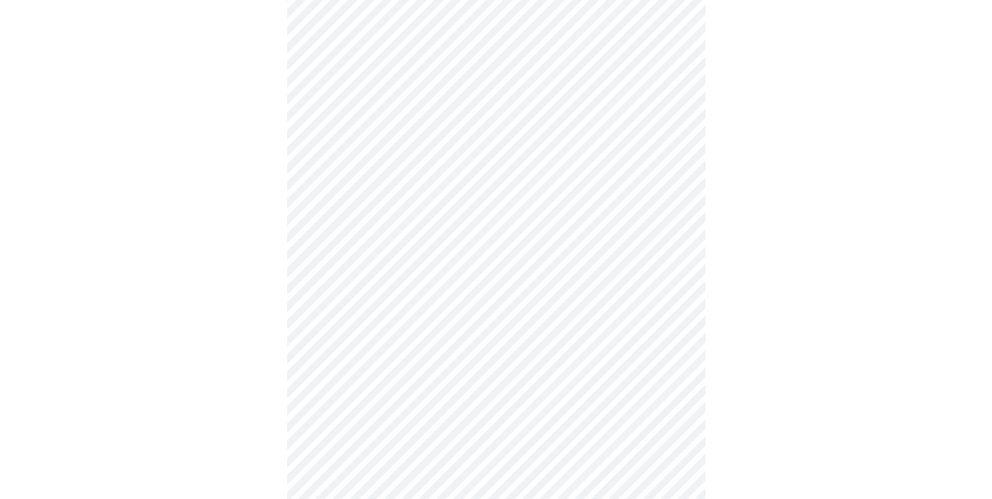
click at [541, 417] on body "MyMenopauseRx Appointments Messaging Labs Uploads Medications Community Refer a…" at bounding box center [496, 235] width 984 height 984
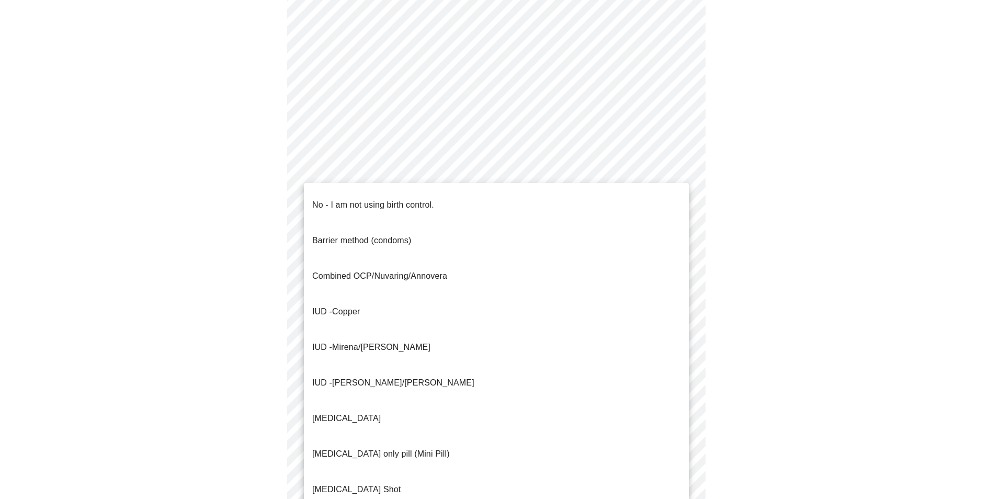
click at [489, 436] on li "[MEDICAL_DATA] only pill (Mini Pill)" at bounding box center [496, 454] width 385 height 36
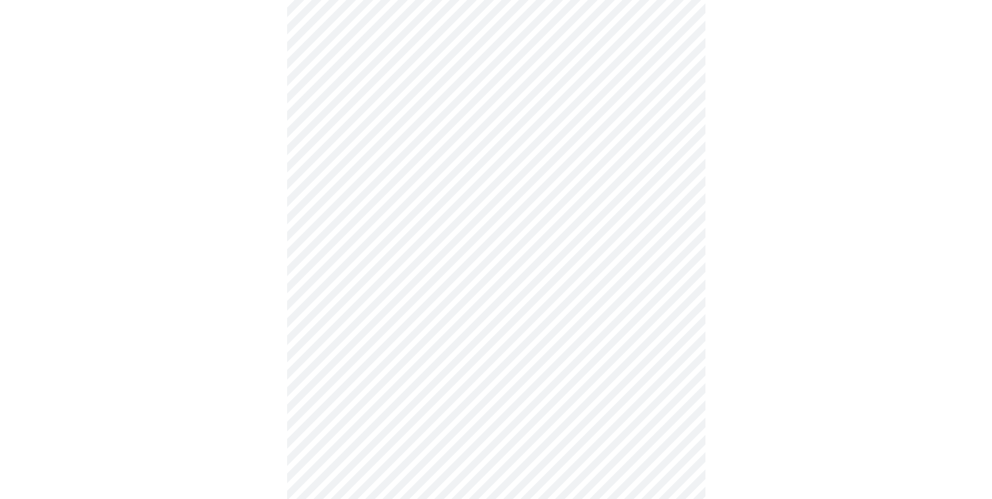
scroll to position [418, 0]
click at [422, 338] on body "MyMenopauseRx Appointments Messaging Labs Uploads Medications Community Refer a…" at bounding box center [500, 75] width 992 height 978
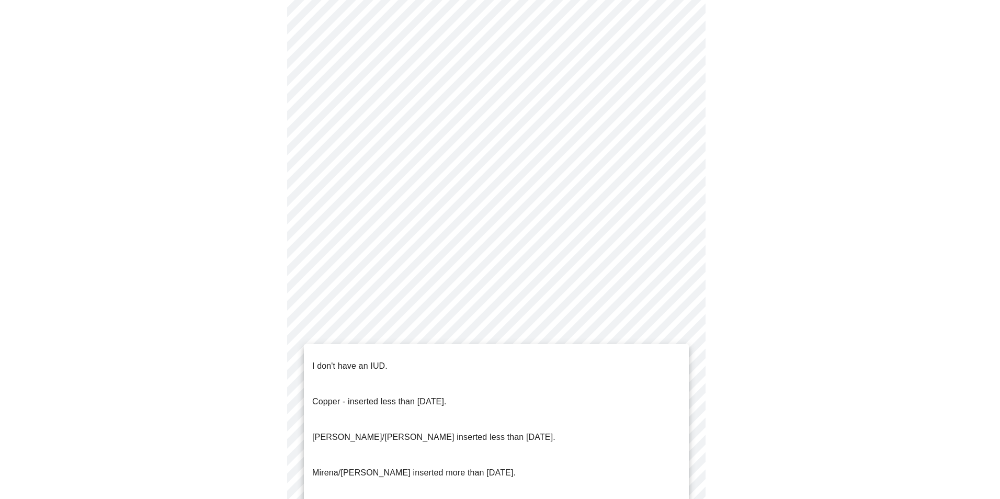
click at [415, 354] on li "I don't have an IUD." at bounding box center [496, 366] width 385 height 36
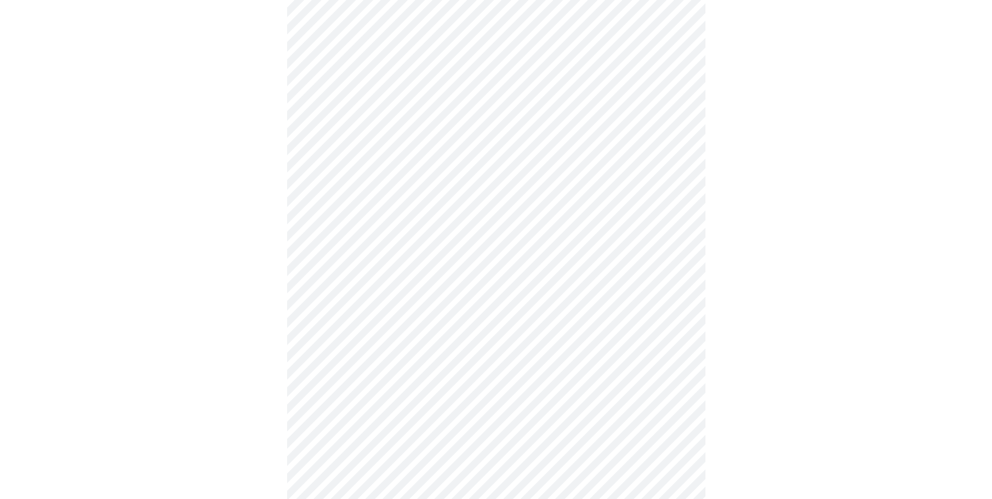
click at [425, 403] on body "MyMenopauseRx Appointments Messaging Labs Uploads Medications Community Refer a…" at bounding box center [496, 71] width 984 height 971
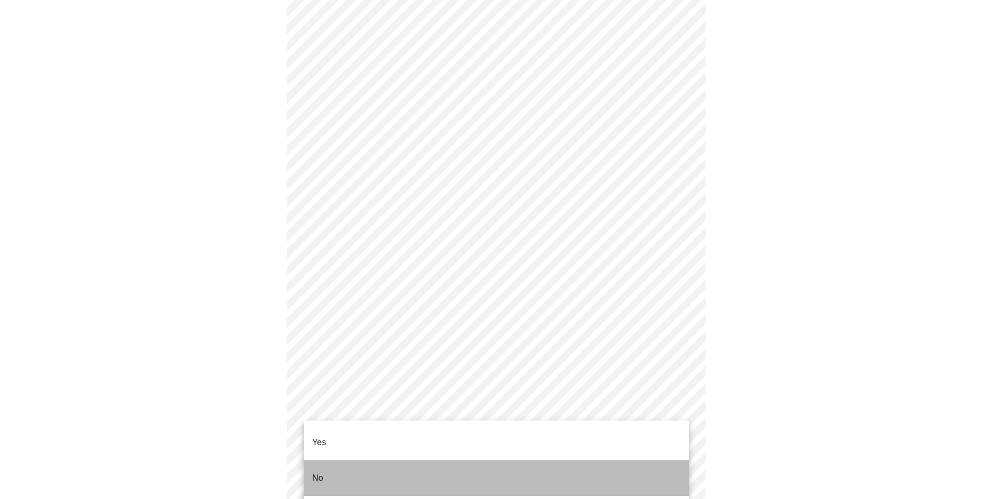
click at [405, 463] on li "No" at bounding box center [496, 478] width 385 height 36
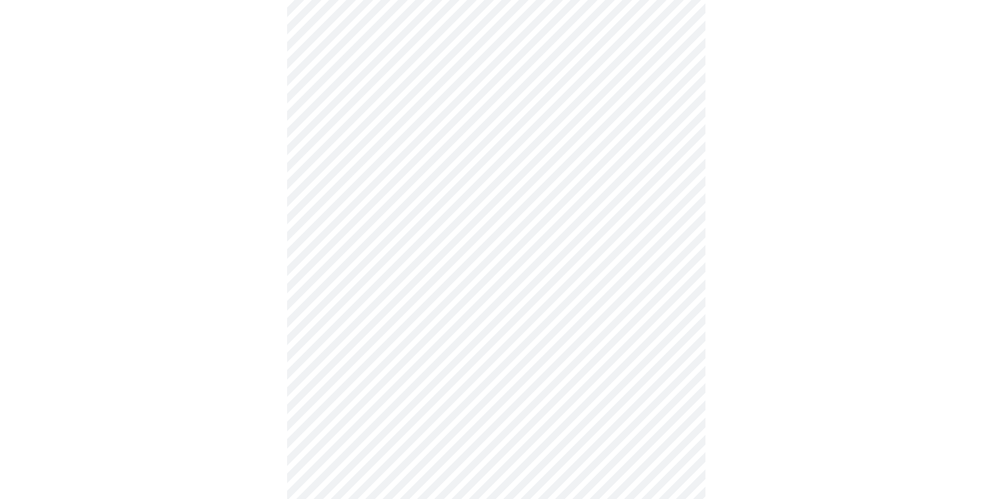
scroll to position [0, 0]
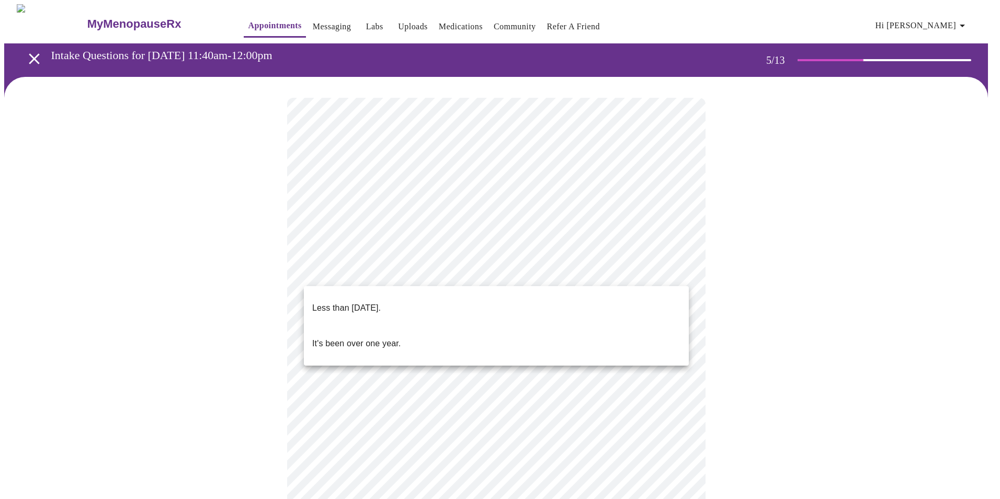
click at [388, 278] on body "MyMenopauseRx Appointments Messaging Labs Uploads Medications Community Refer a…" at bounding box center [500, 379] width 992 height 750
click at [381, 302] on p "Less than [DATE]." at bounding box center [346, 308] width 69 height 13
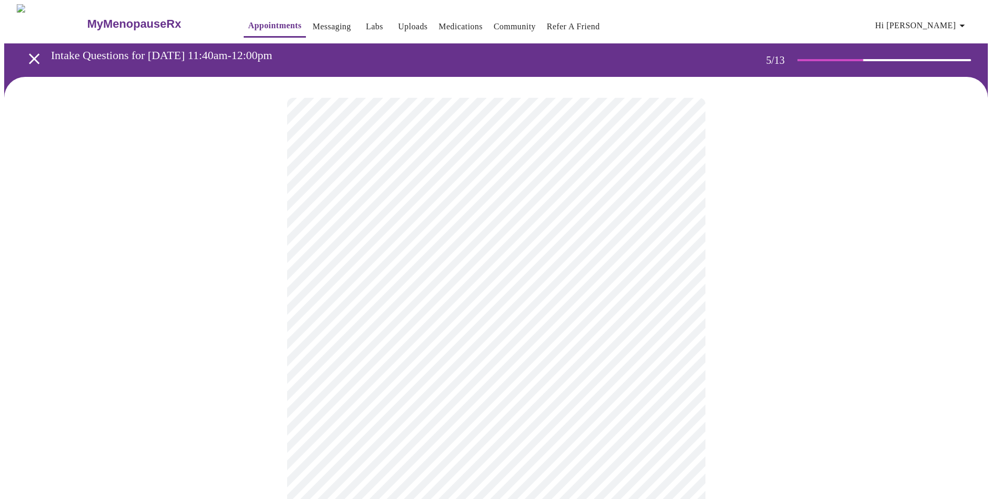
click at [219, 325] on div at bounding box center [496, 401] width 984 height 649
click at [352, 302] on body "MyMenopauseRx Appointments Messaging Labs Uploads Medications Community Refer a…" at bounding box center [496, 283] width 984 height 559
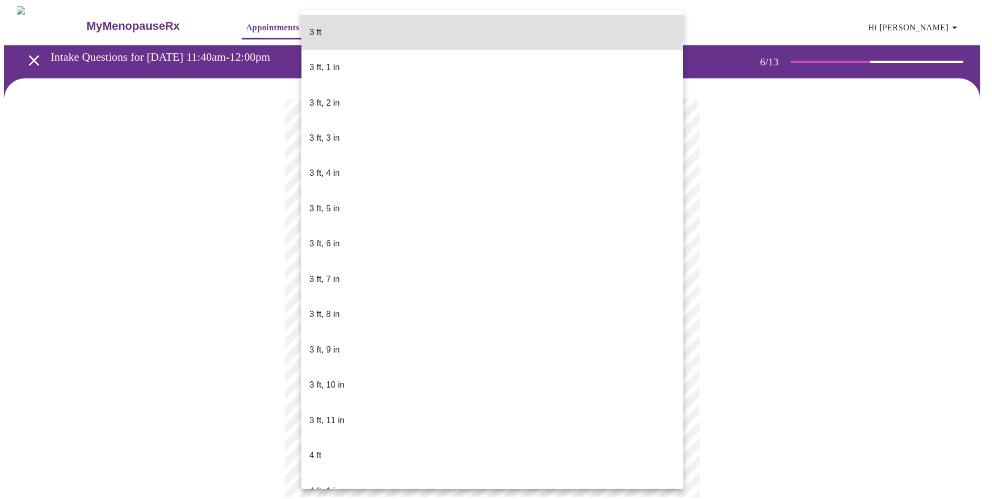
scroll to position [429, 0]
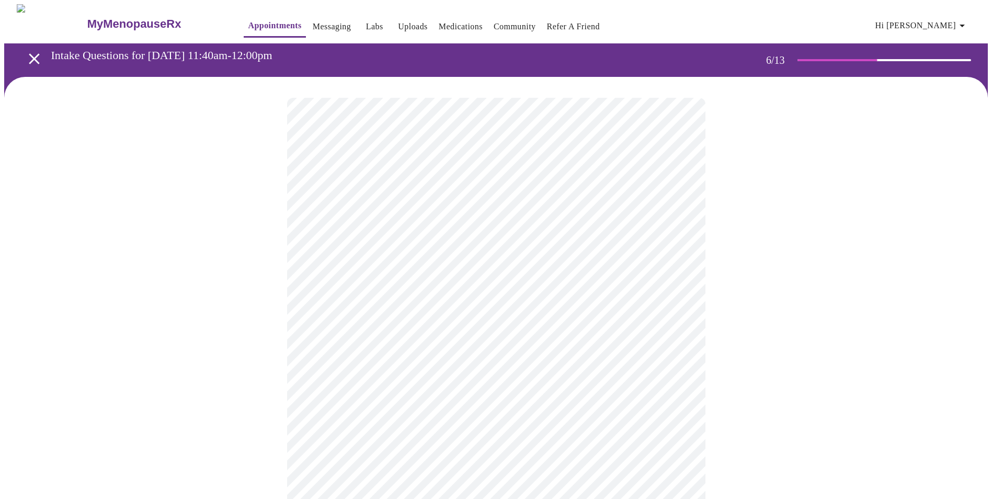
click at [174, 353] on div at bounding box center [496, 317] width 984 height 480
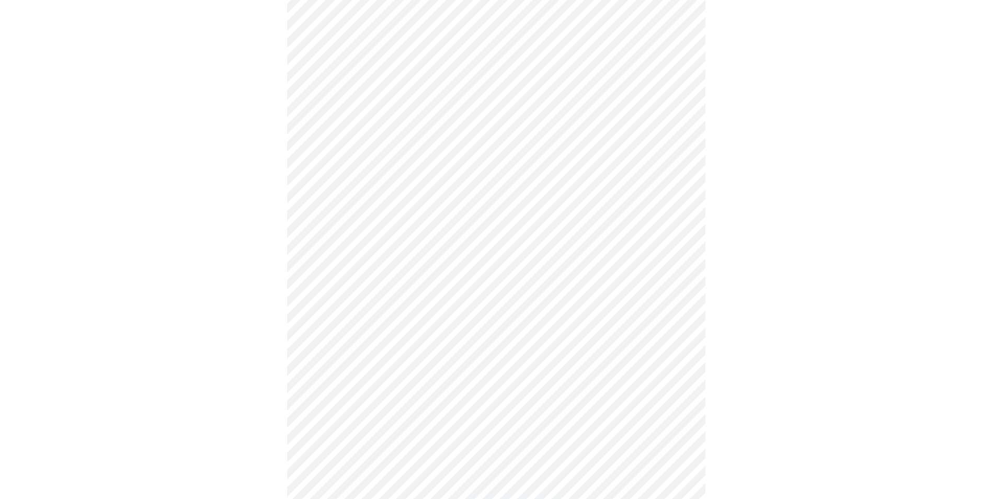
scroll to position [2615, 0]
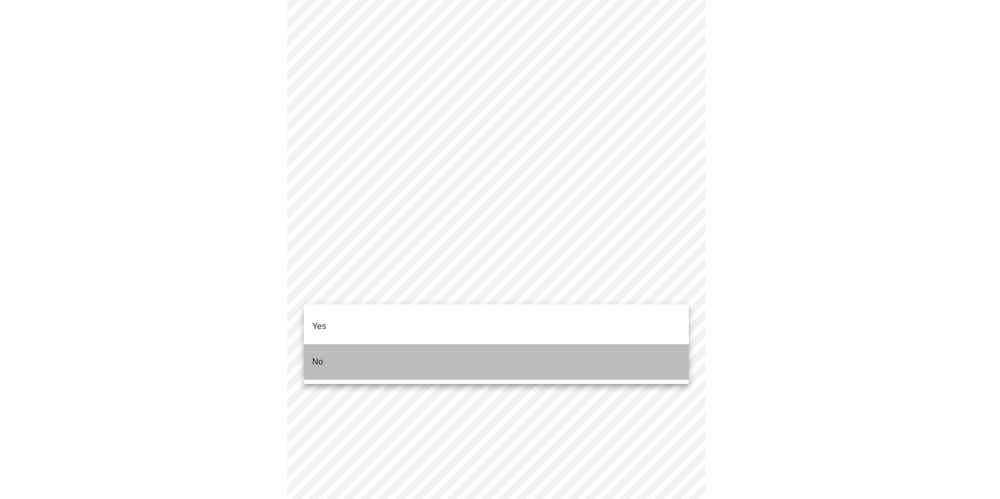
click at [500, 345] on li "No" at bounding box center [496, 362] width 385 height 36
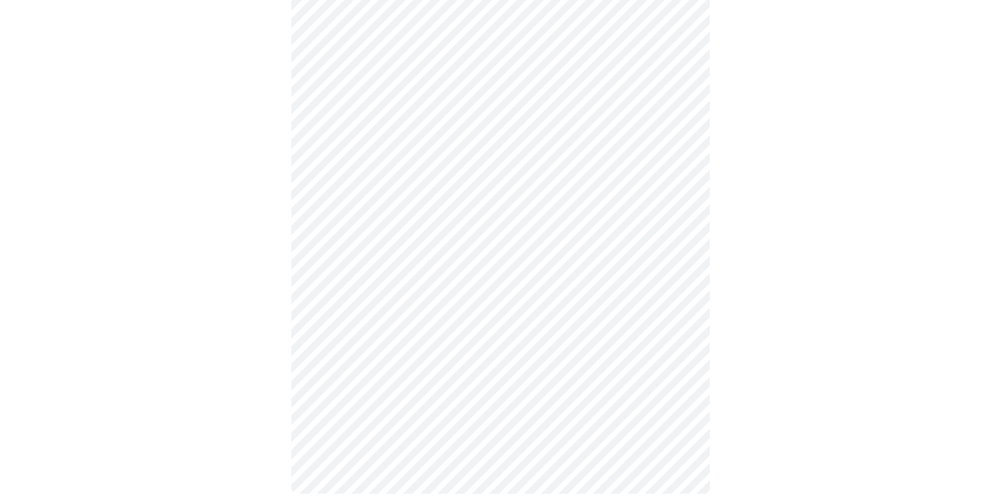
scroll to position [523, 0]
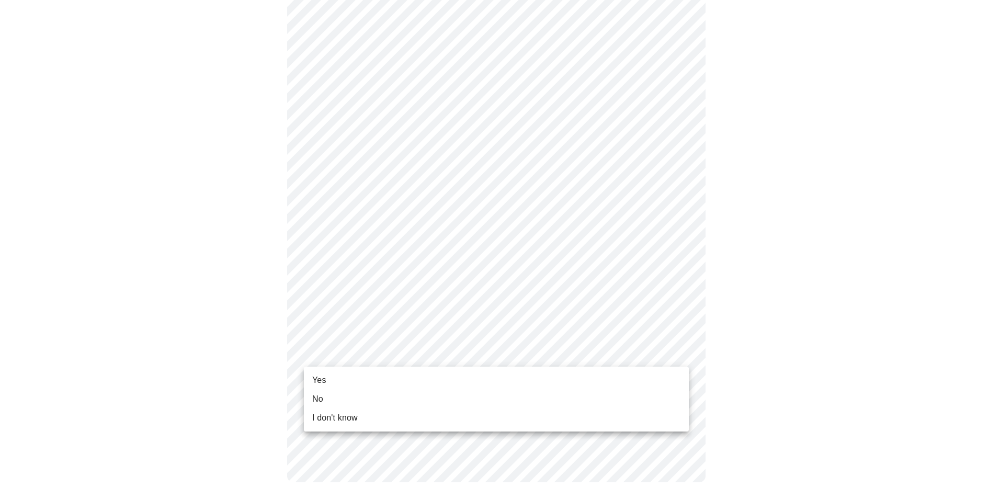
click at [387, 378] on li "Yes" at bounding box center [496, 380] width 385 height 19
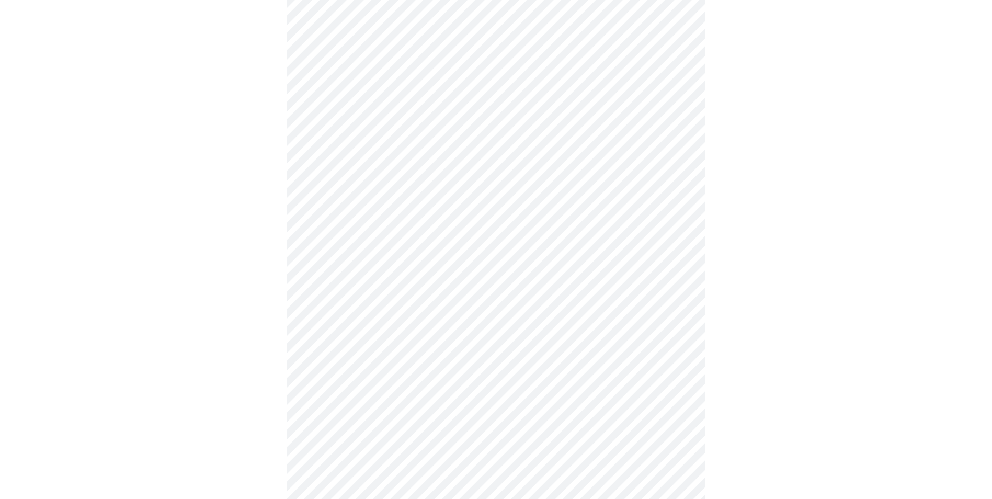
scroll to position [0, 0]
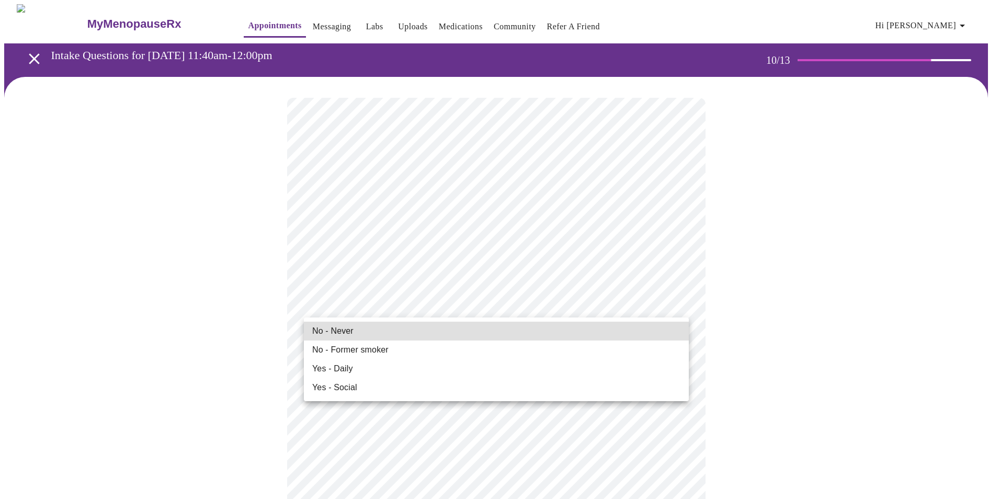
click at [557, 334] on li "No - Never" at bounding box center [496, 331] width 385 height 19
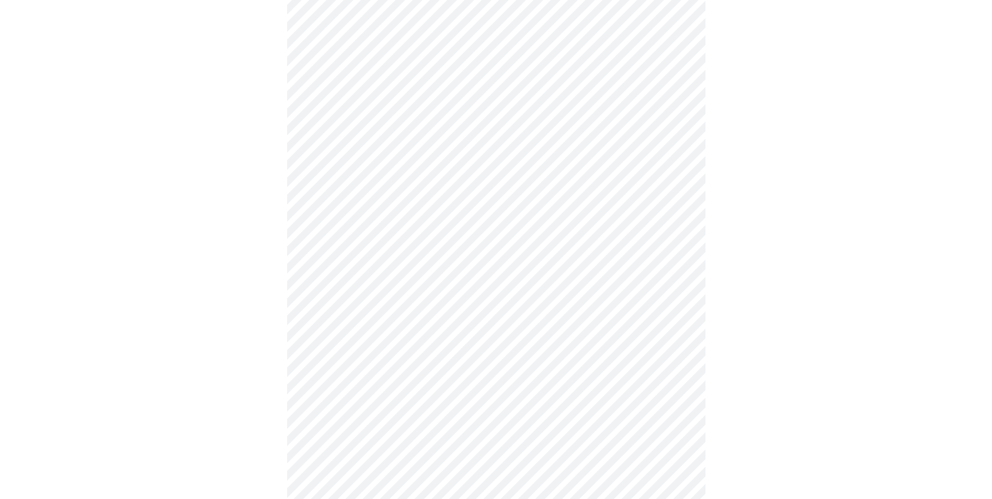
scroll to position [785, 0]
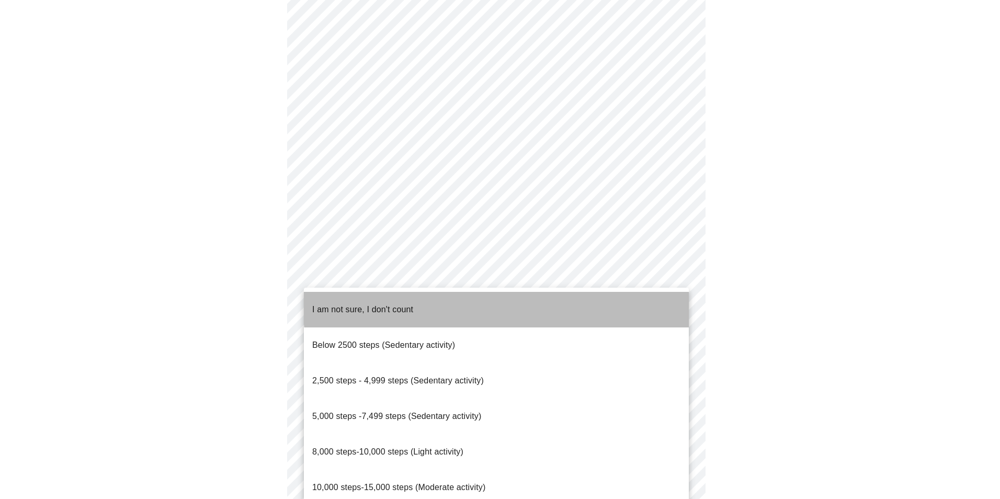
click at [617, 299] on li "I am not sure, I don't count" at bounding box center [496, 310] width 385 height 36
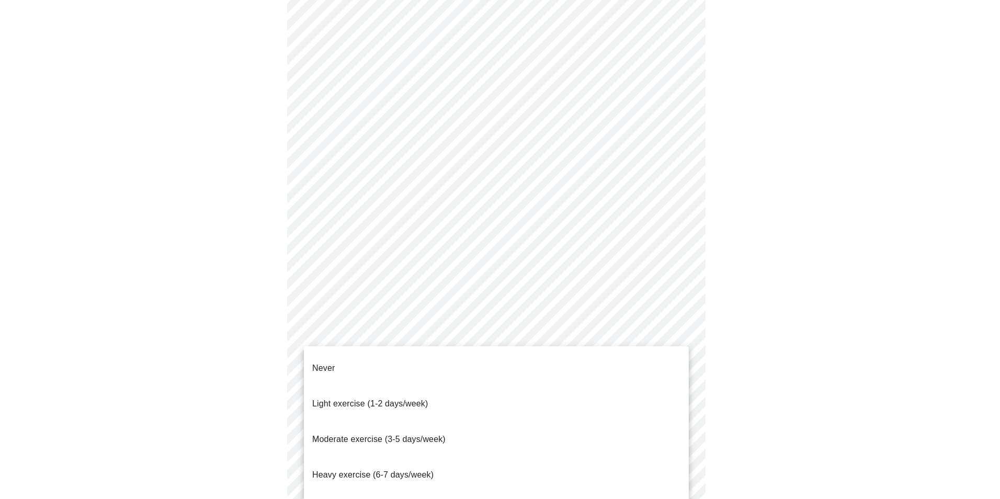
click at [633, 386] on li "Light exercise (1-2 days/week)" at bounding box center [496, 404] width 385 height 36
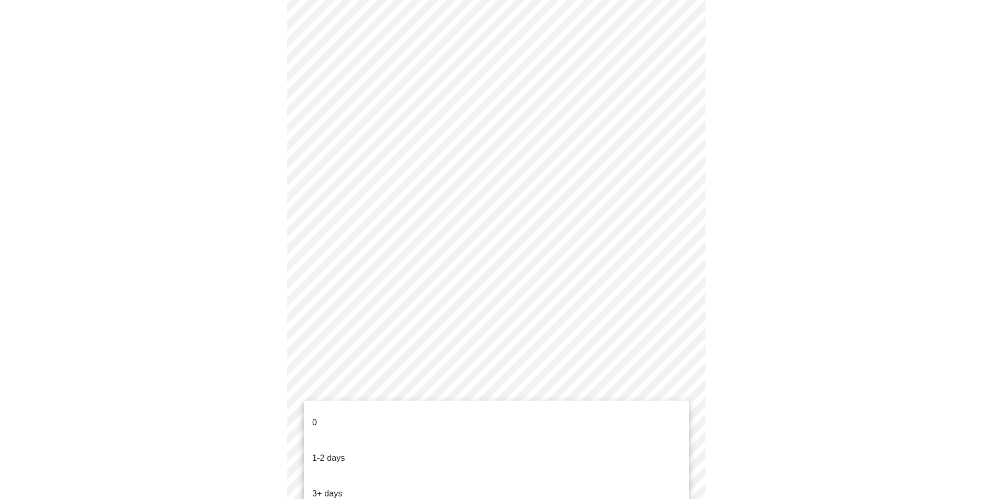
click at [647, 440] on li "1-2 days" at bounding box center [496, 458] width 385 height 36
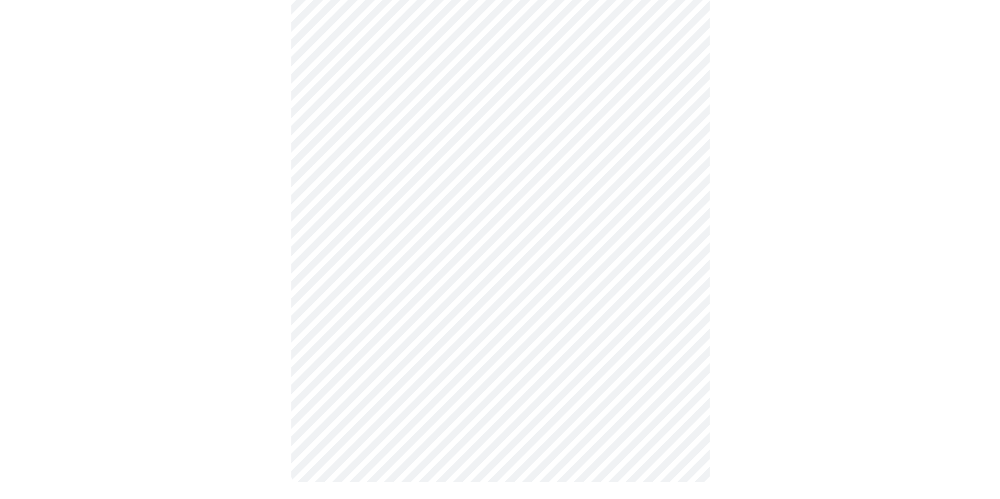
scroll to position [0, 0]
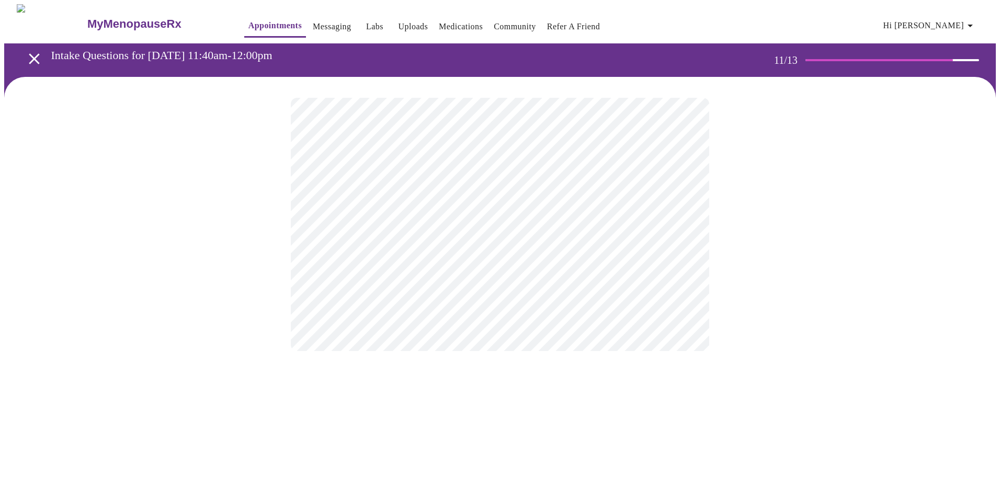
click at [286, 232] on div at bounding box center [500, 224] width 992 height 295
click at [427, 211] on body "MyMenopauseRx Appointments Messaging Labs Uploads Medications Community Refer a…" at bounding box center [500, 178] width 992 height 348
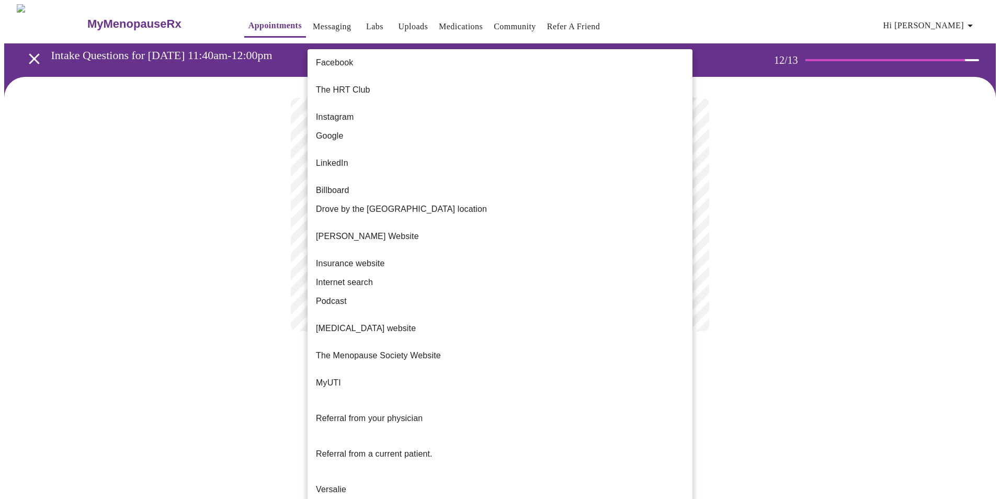
click at [355, 84] on p "The HRT Club" at bounding box center [343, 90] width 54 height 13
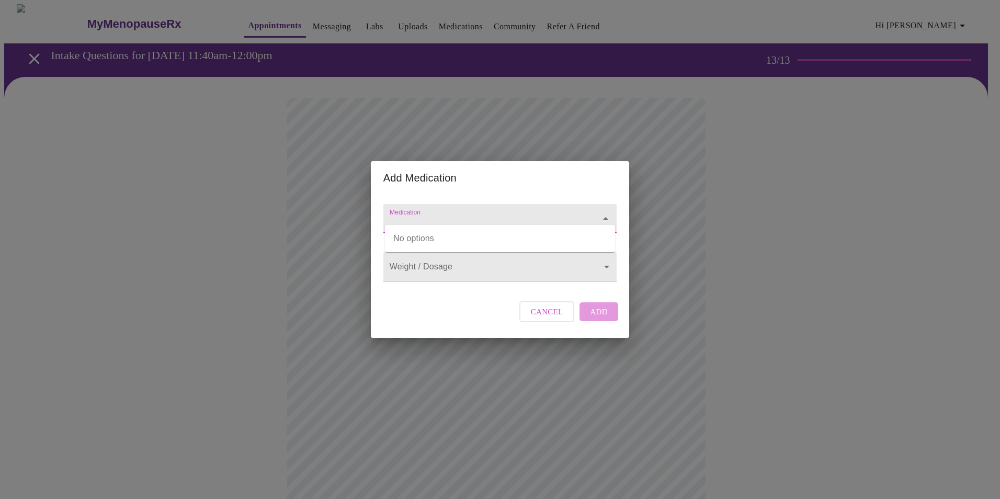
click at [426, 214] on input "Medication" at bounding box center [485, 223] width 195 height 19
click at [429, 214] on input "Medication" at bounding box center [485, 223] width 195 height 19
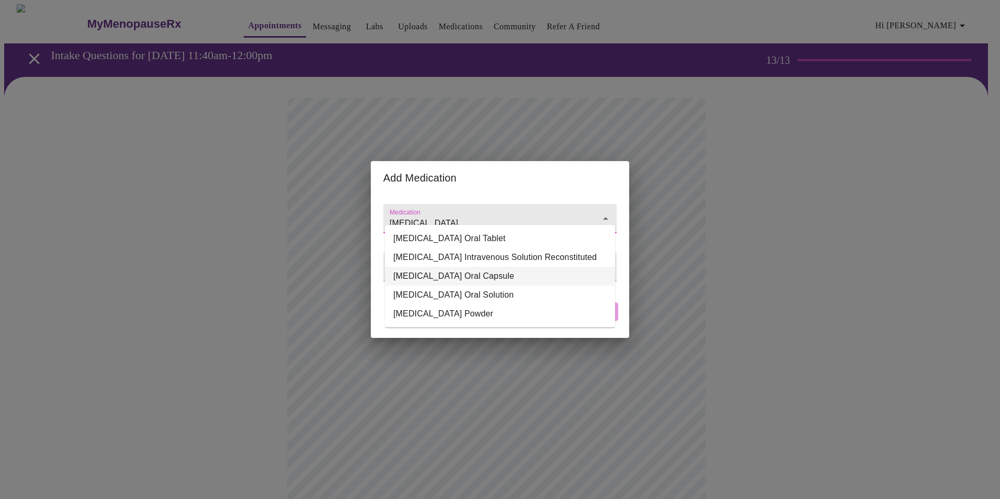
click at [529, 282] on li "[MEDICAL_DATA] Oral Capsule" at bounding box center [500, 276] width 230 height 19
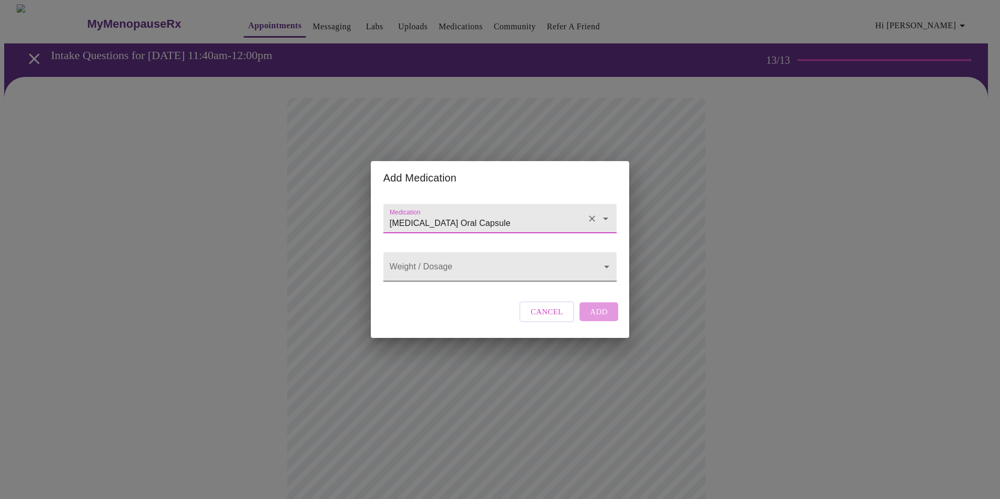
type input "[MEDICAL_DATA] Oral Capsule"
click at [529, 275] on body "MyMenopauseRx Appointments Messaging Labs Uploads Medications Community Refer a…" at bounding box center [500, 397] width 992 height 787
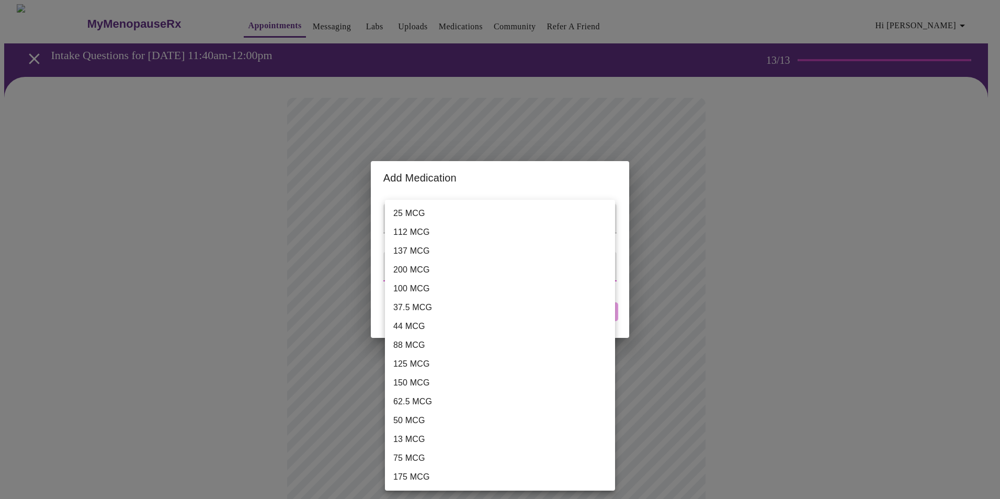
click at [479, 185] on div at bounding box center [500, 249] width 1000 height 499
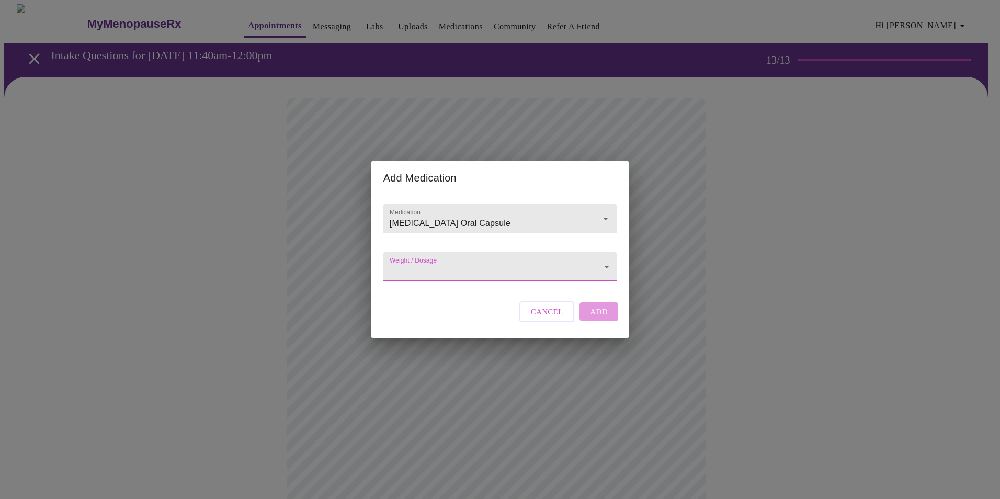
click at [440, 270] on body "MyMenopauseRx Appointments Messaging Labs Uploads Medications Community Refer a…" at bounding box center [500, 397] width 992 height 787
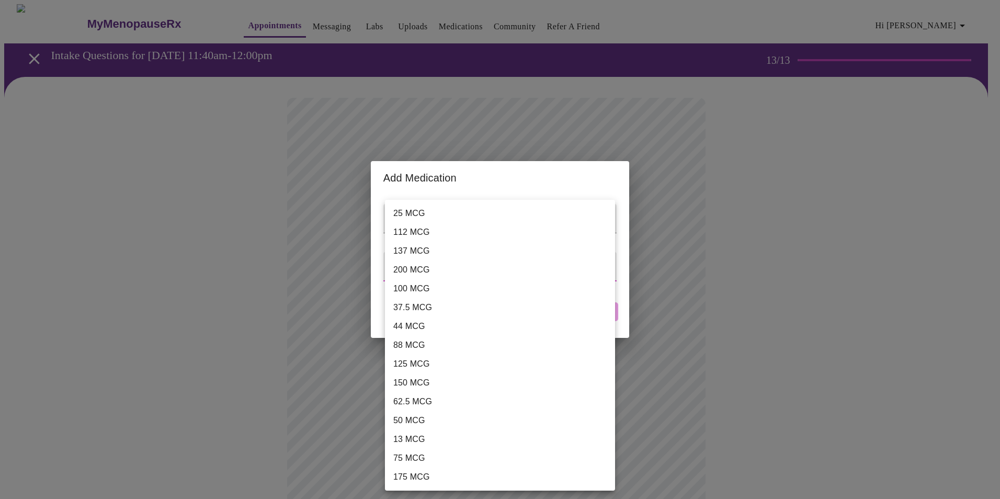
click at [429, 366] on li "125 MCG" at bounding box center [500, 364] width 230 height 19
type input "125 MCG"
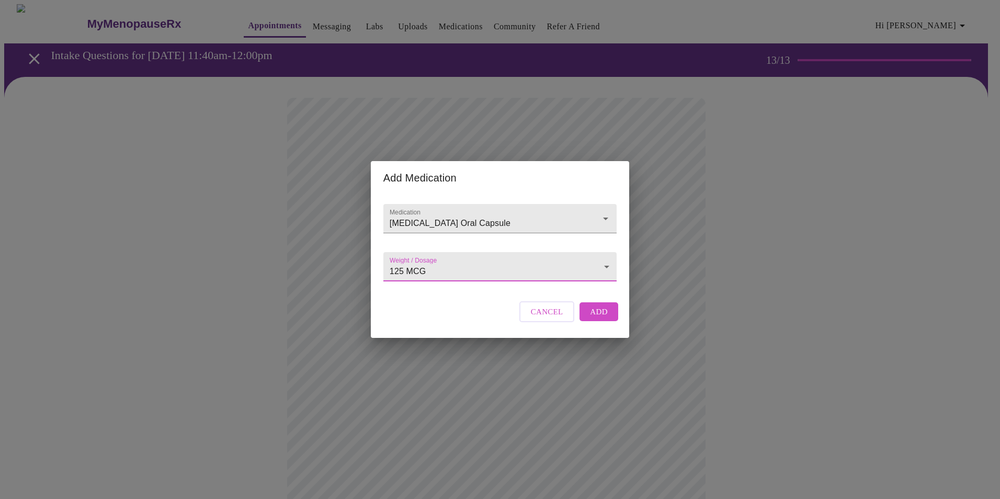
click at [597, 319] on span "Add" at bounding box center [599, 312] width 18 height 14
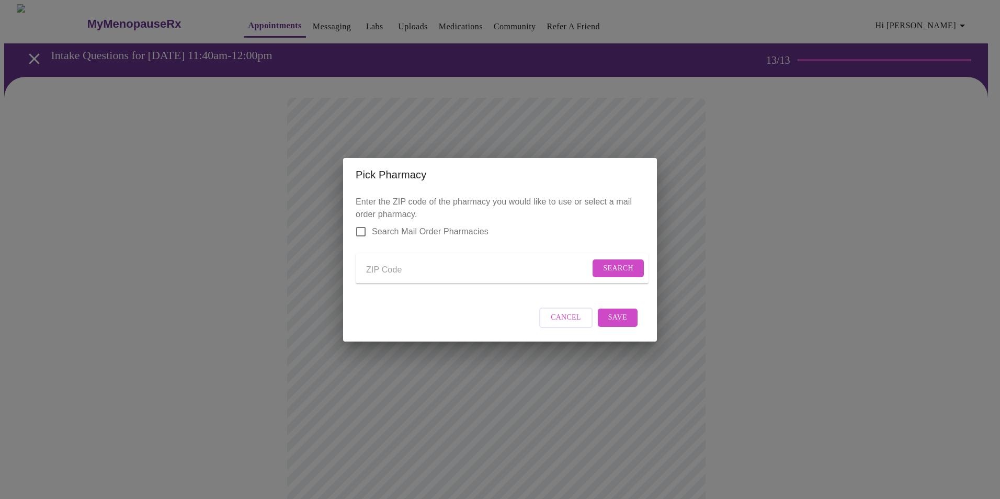
click at [394, 269] on input "Send a message to your care team" at bounding box center [478, 270] width 224 height 17
type input "19460"
click at [469, 273] on input "Send a message to your care team" at bounding box center [478, 270] width 224 height 17
type input "19460"
click at [614, 262] on span "Search" at bounding box center [618, 268] width 30 height 13
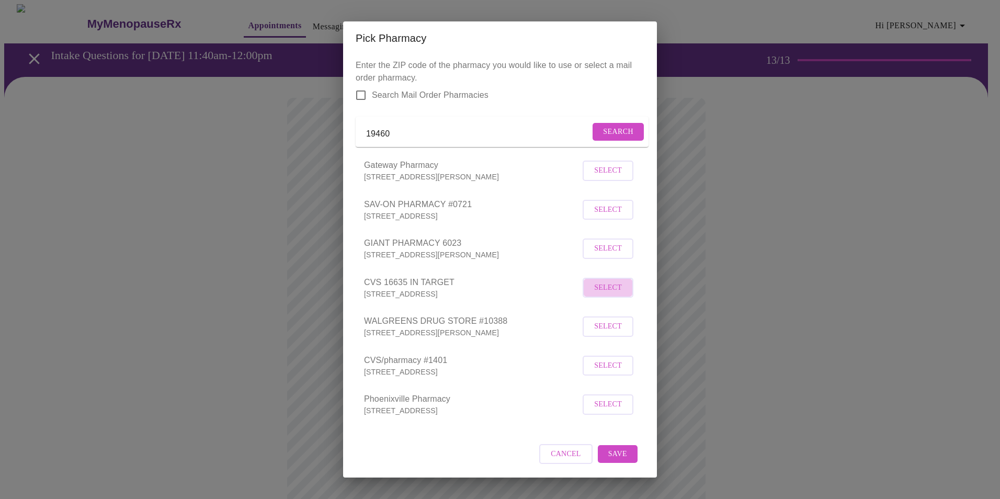
click at [607, 294] on span "Select" at bounding box center [608, 287] width 28 height 13
click at [614, 460] on span "Save" at bounding box center [617, 453] width 19 height 13
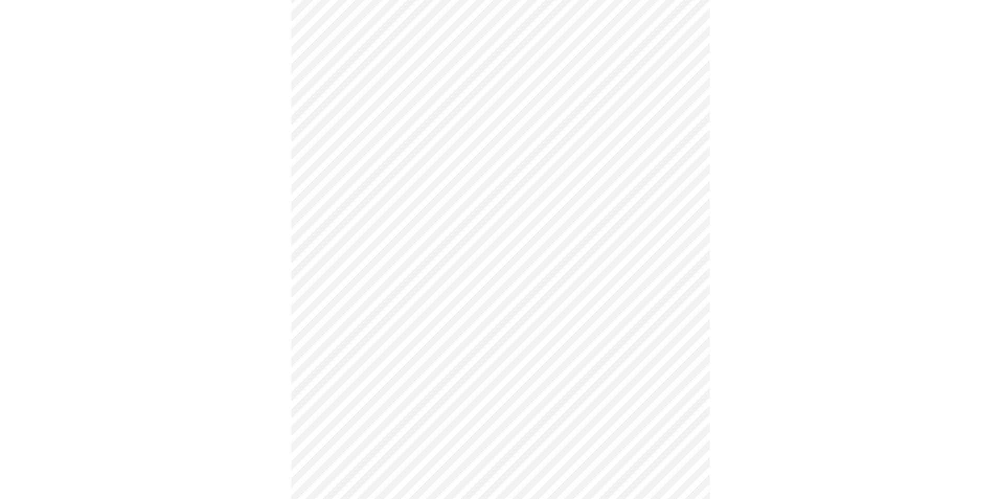
scroll to position [157, 0]
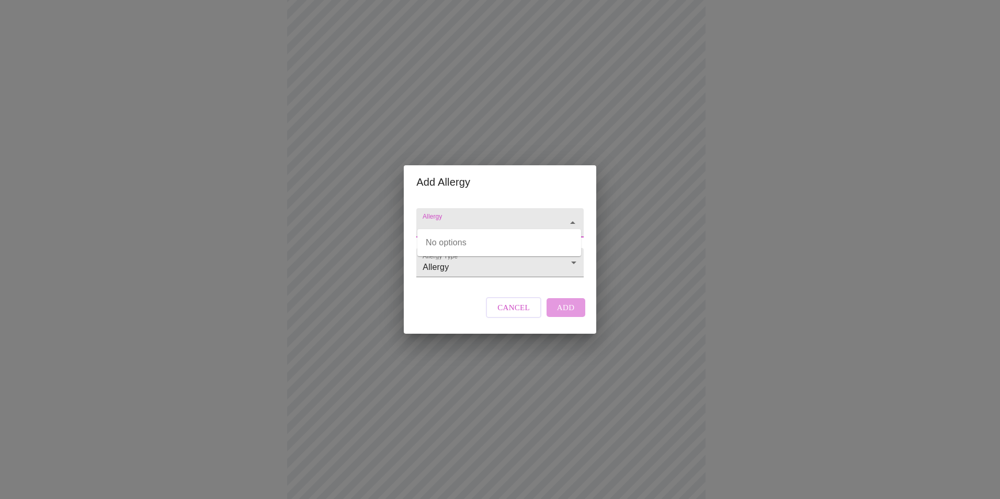
click at [508, 225] on input "Allergy" at bounding box center [485, 227] width 129 height 19
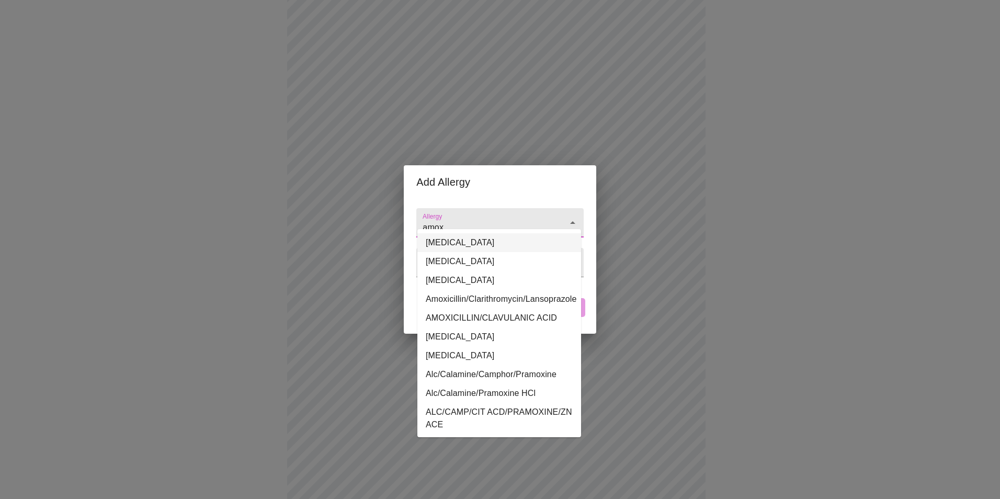
click at [480, 245] on li "Amoxicillin" at bounding box center [499, 242] width 164 height 19
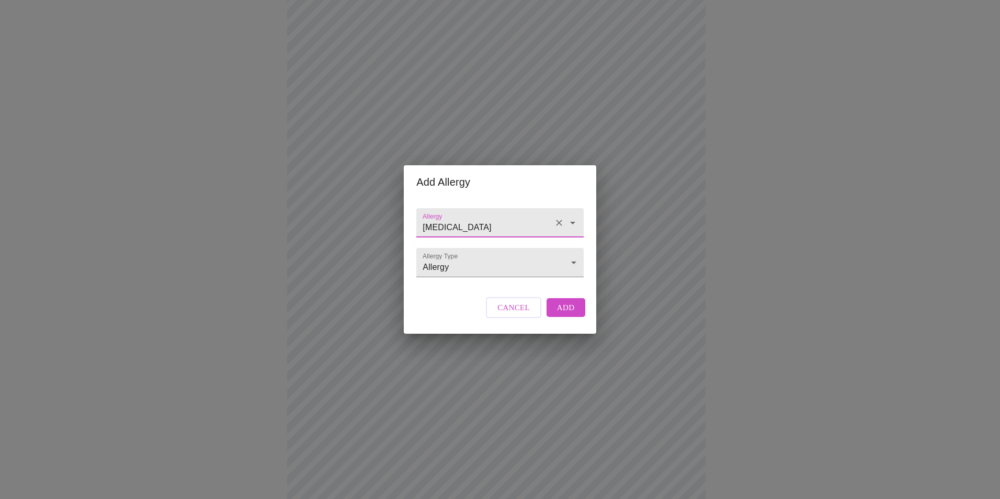
type input "Amoxicillin"
click at [568, 314] on span "Add" at bounding box center [566, 308] width 18 height 14
click at [458, 220] on input "Allergy" at bounding box center [485, 227] width 129 height 19
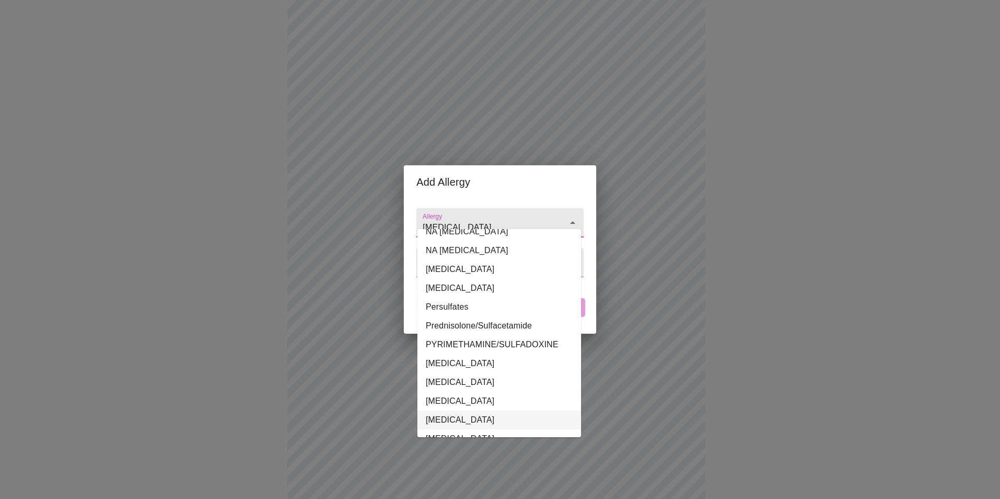
scroll to position [523, 0]
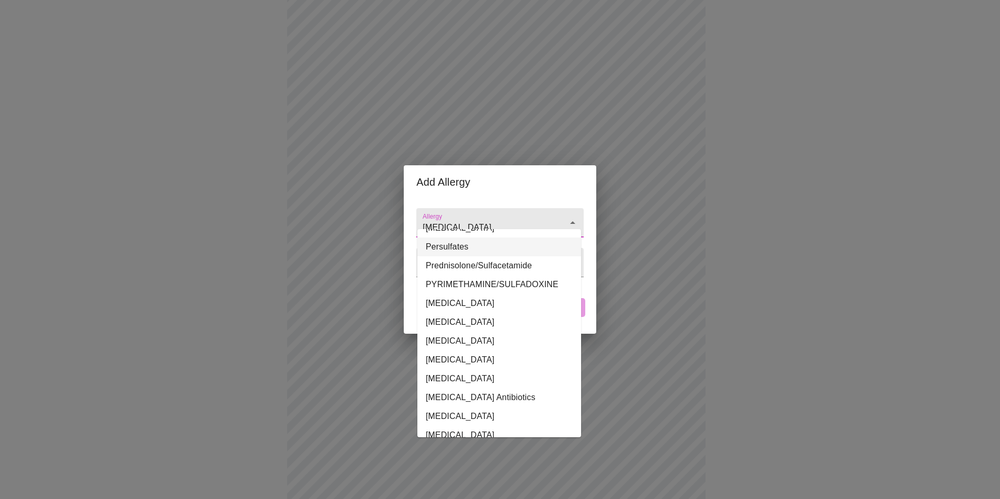
drag, startPoint x: 410, startPoint y: 221, endPoint x: 402, endPoint y: 221, distance: 7.3
click at [402, 221] on div "Add Allergy Allergy sulfa Allergy Type Allergy Allergy Cancel Add" at bounding box center [500, 249] width 1000 height 499
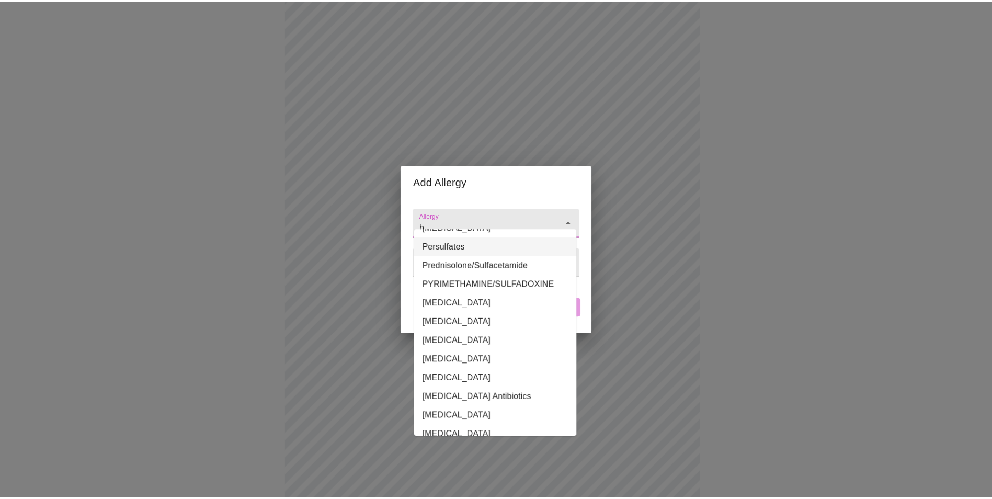
scroll to position [0, 0]
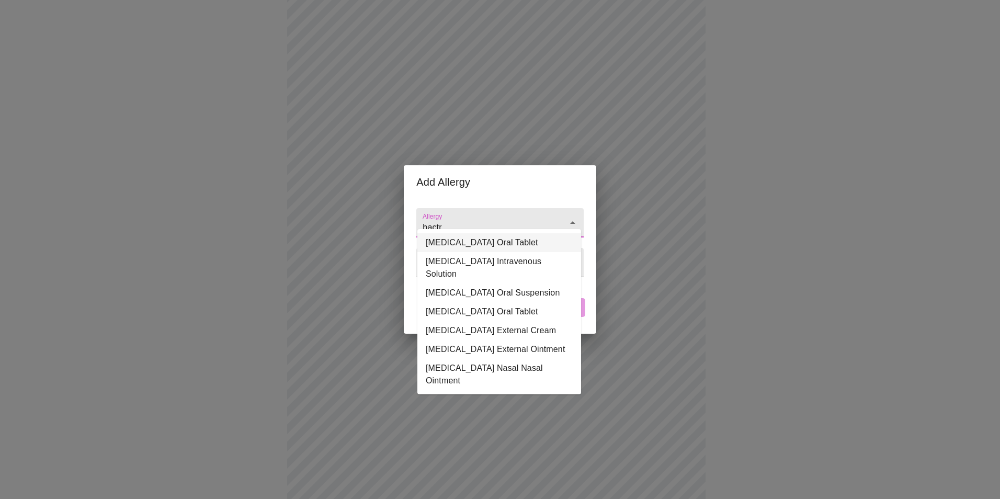
click at [506, 241] on li "Bactrim DS Oral Tablet" at bounding box center [499, 242] width 164 height 19
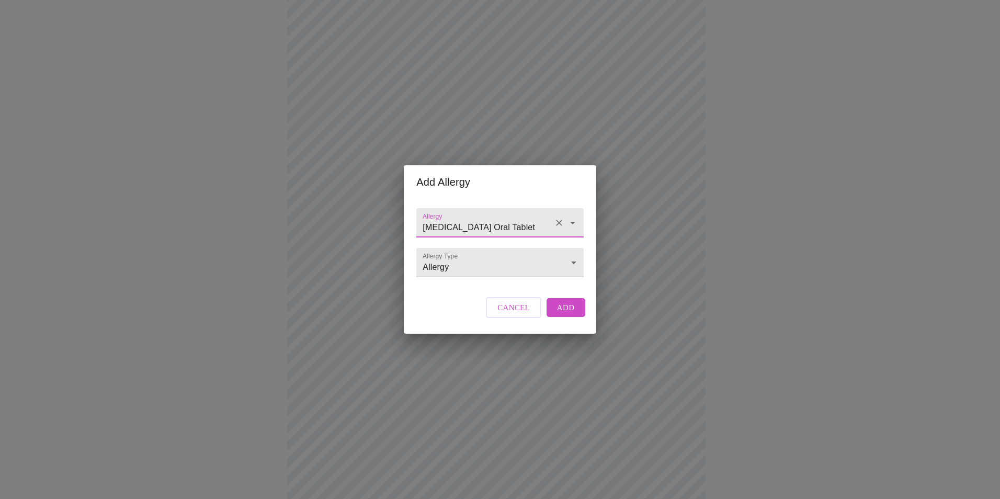
type input "Bactrim DS Oral Tablet"
click at [567, 314] on span "Add" at bounding box center [566, 308] width 18 height 14
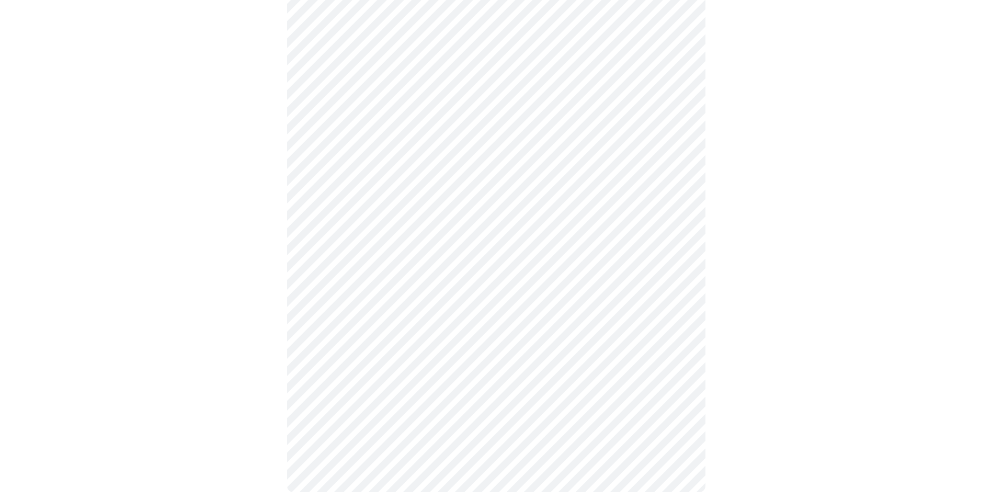
scroll to position [328, 0]
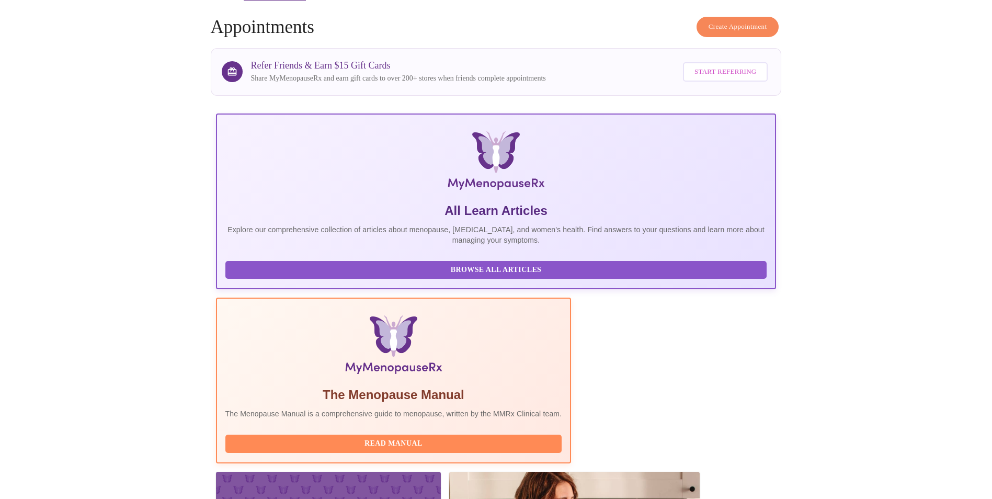
scroll to position [74, 0]
